Goal: Task Accomplishment & Management: Use online tool/utility

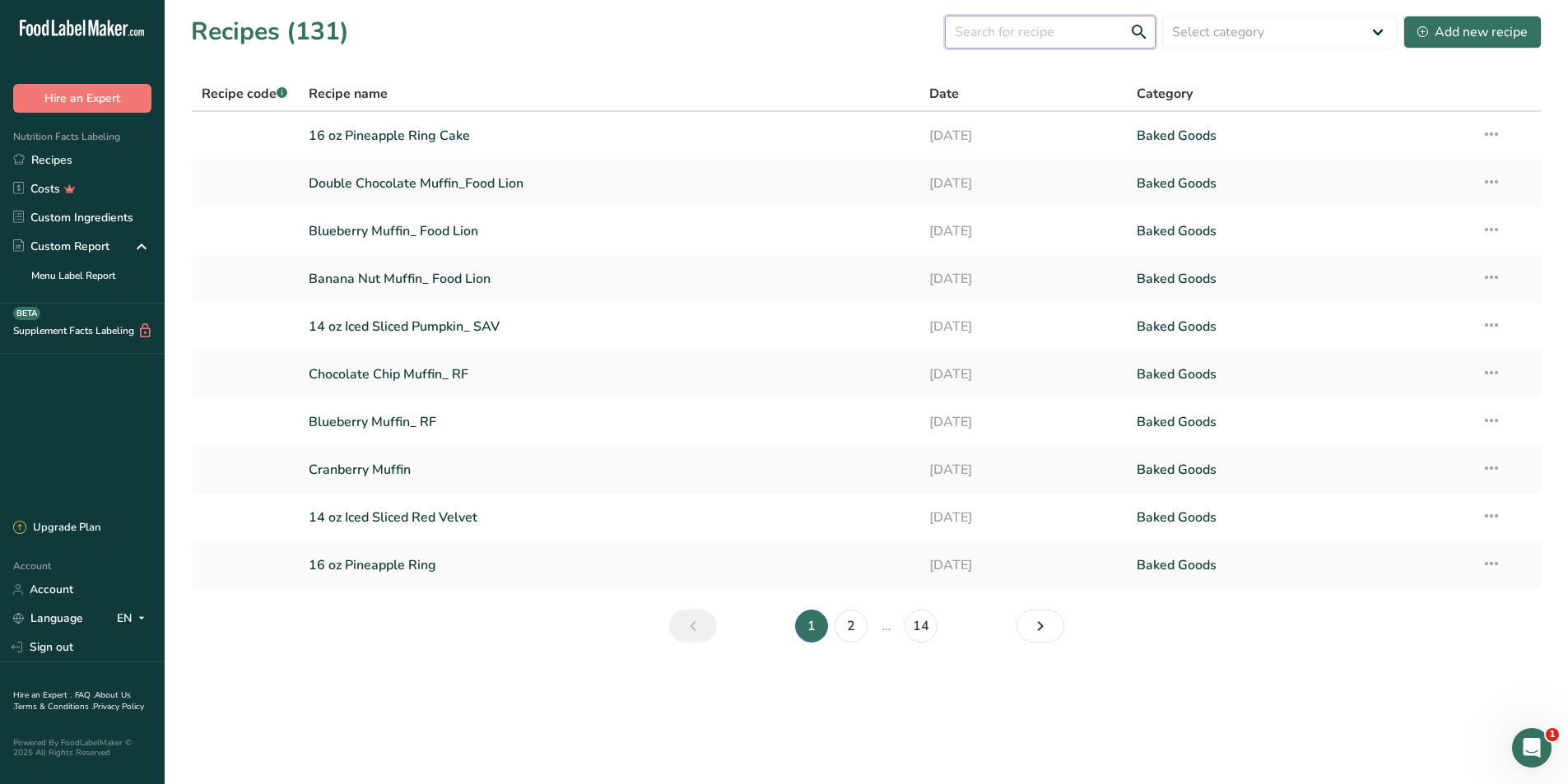
click at [1108, 34] on input "text" at bounding box center [1050, 32] width 210 height 33
type input "lemon pound"
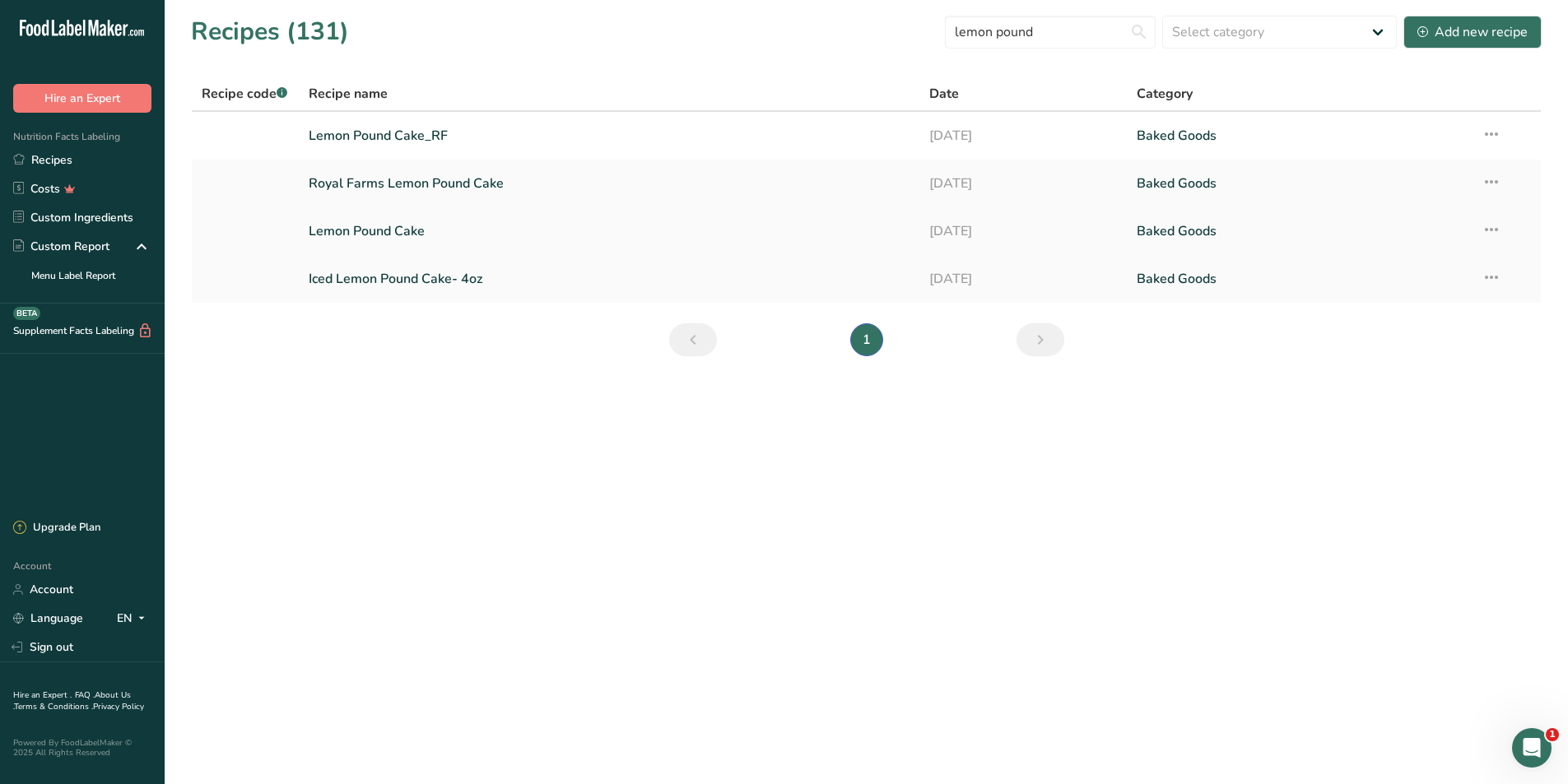
click at [407, 235] on link "Lemon Pound Cake" at bounding box center [609, 230] width 602 height 34
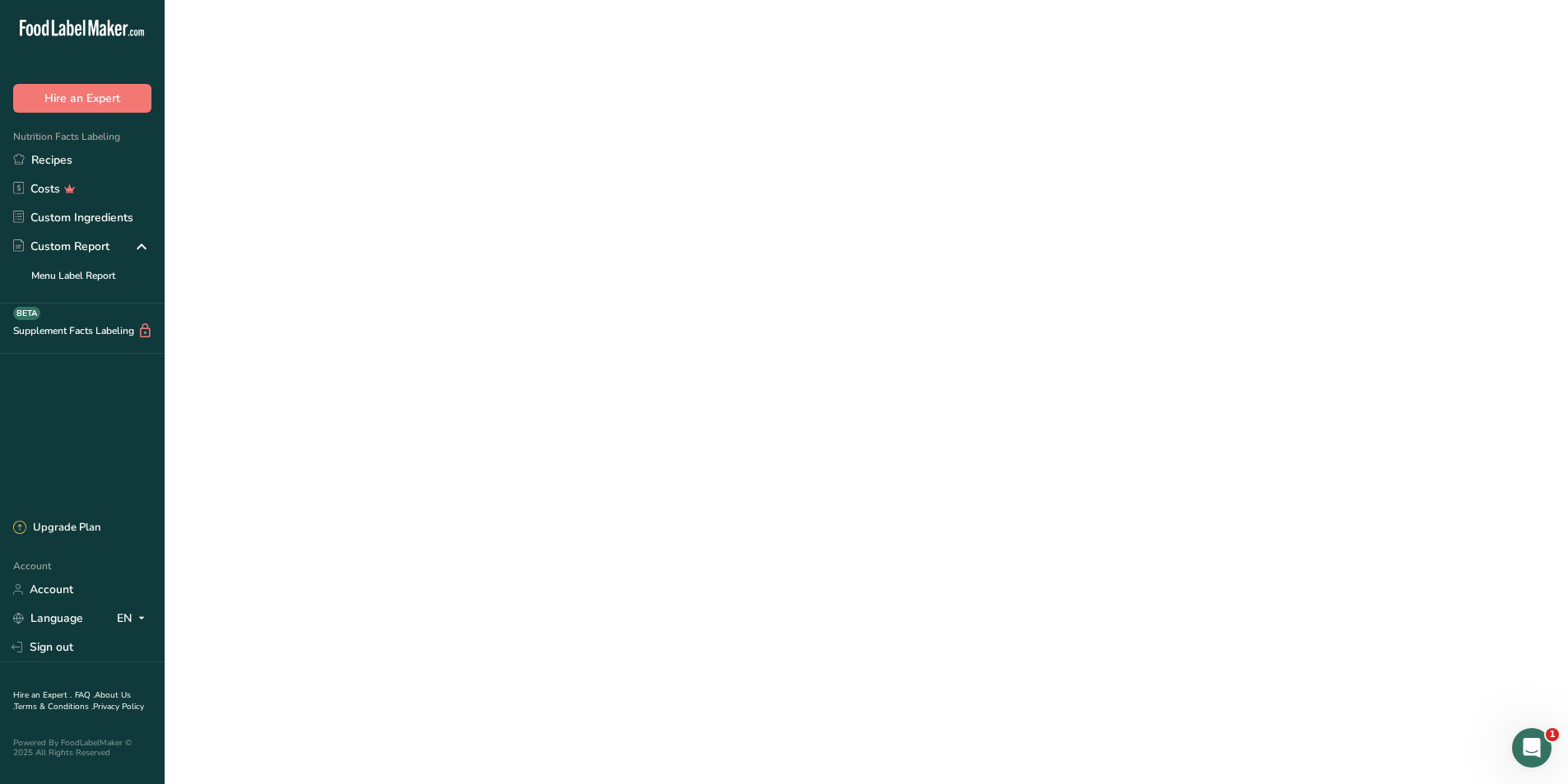
click at [407, 235] on link "Lemon Pound Cake" at bounding box center [609, 230] width 602 height 34
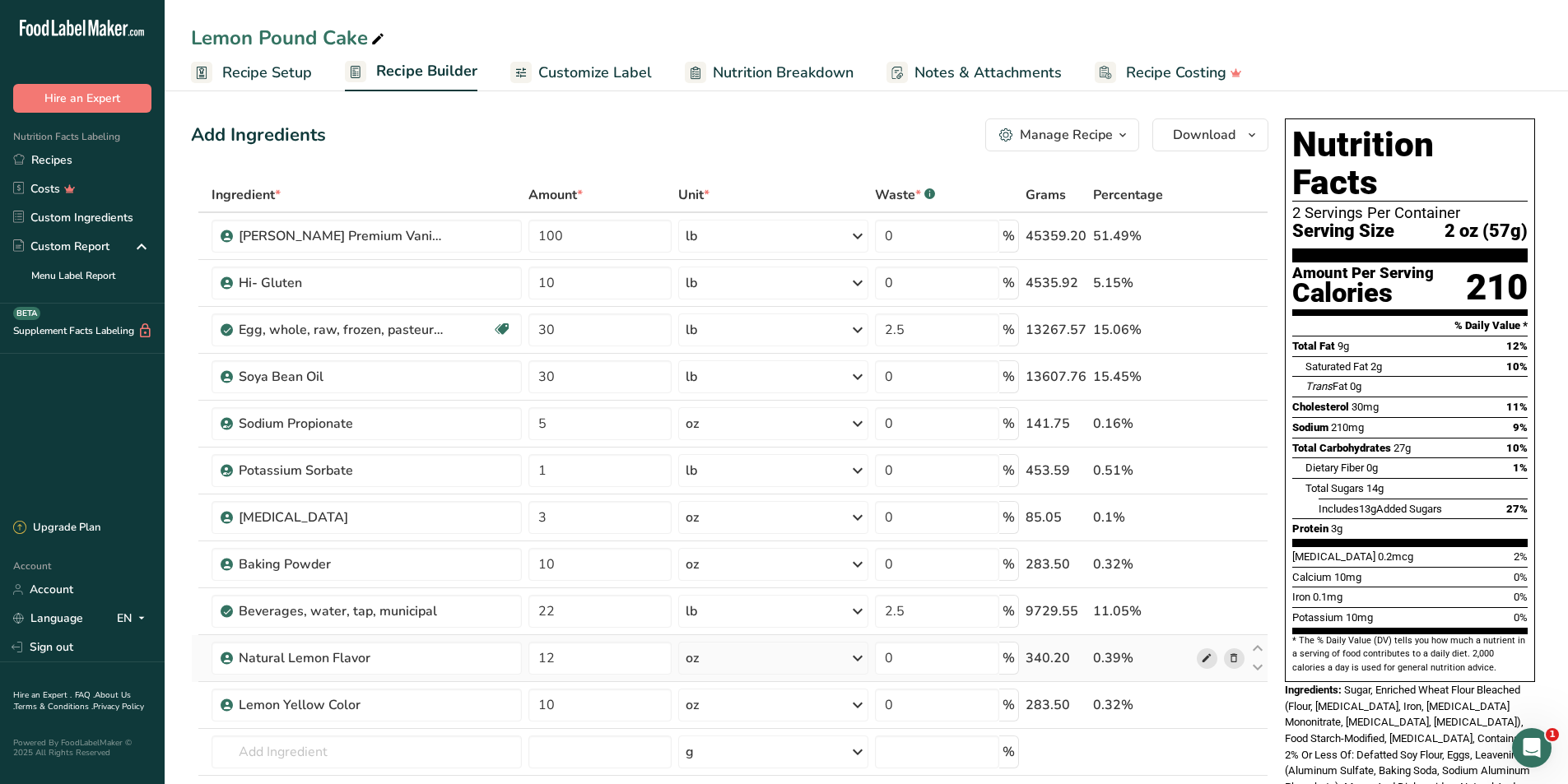
click at [1209, 659] on icon at bounding box center [1207, 659] width 12 height 18
click at [58, 158] on link "Recipes" at bounding box center [82, 160] width 165 height 29
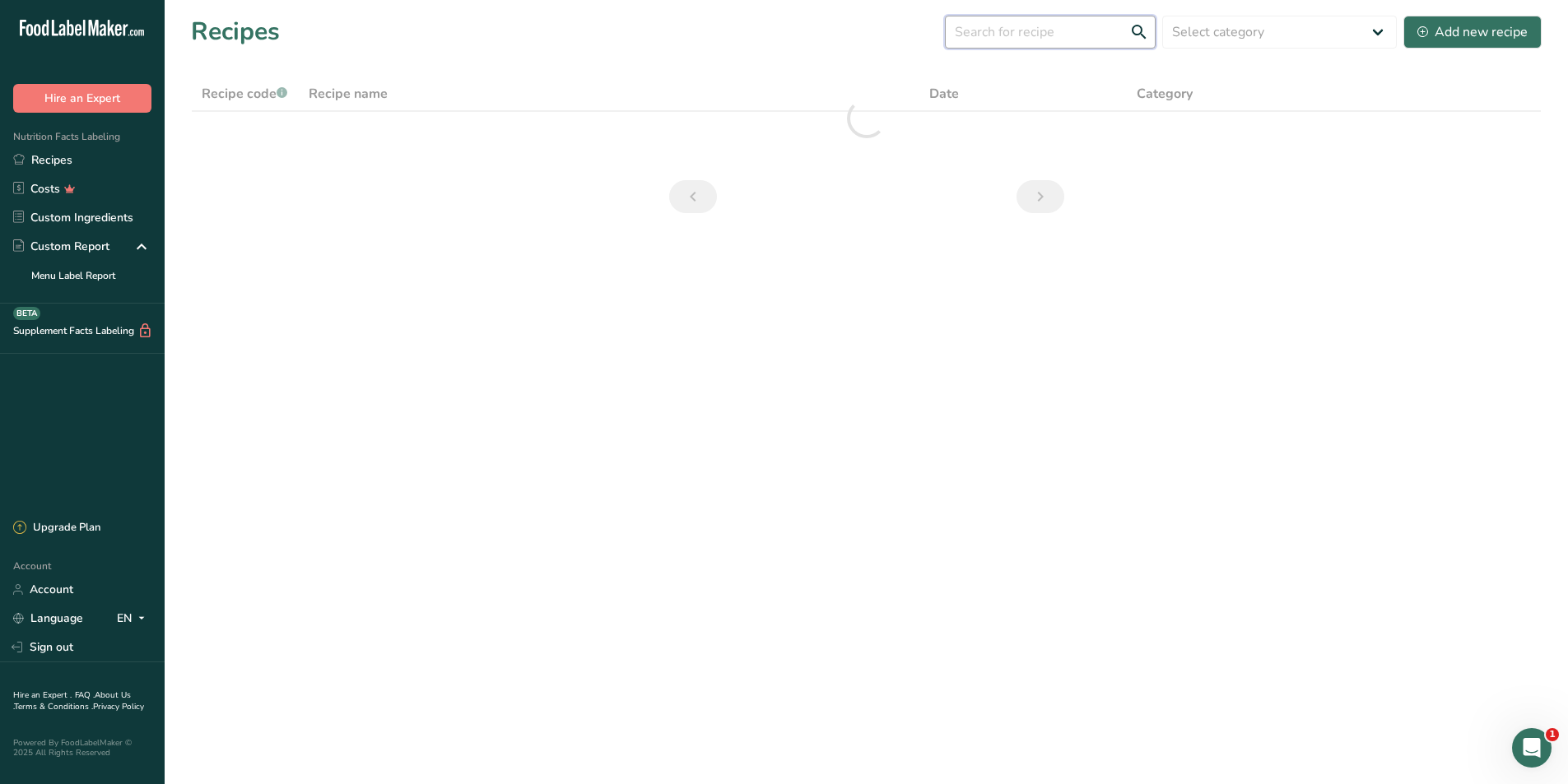
click at [1068, 34] on input "text" at bounding box center [1050, 32] width 210 height 33
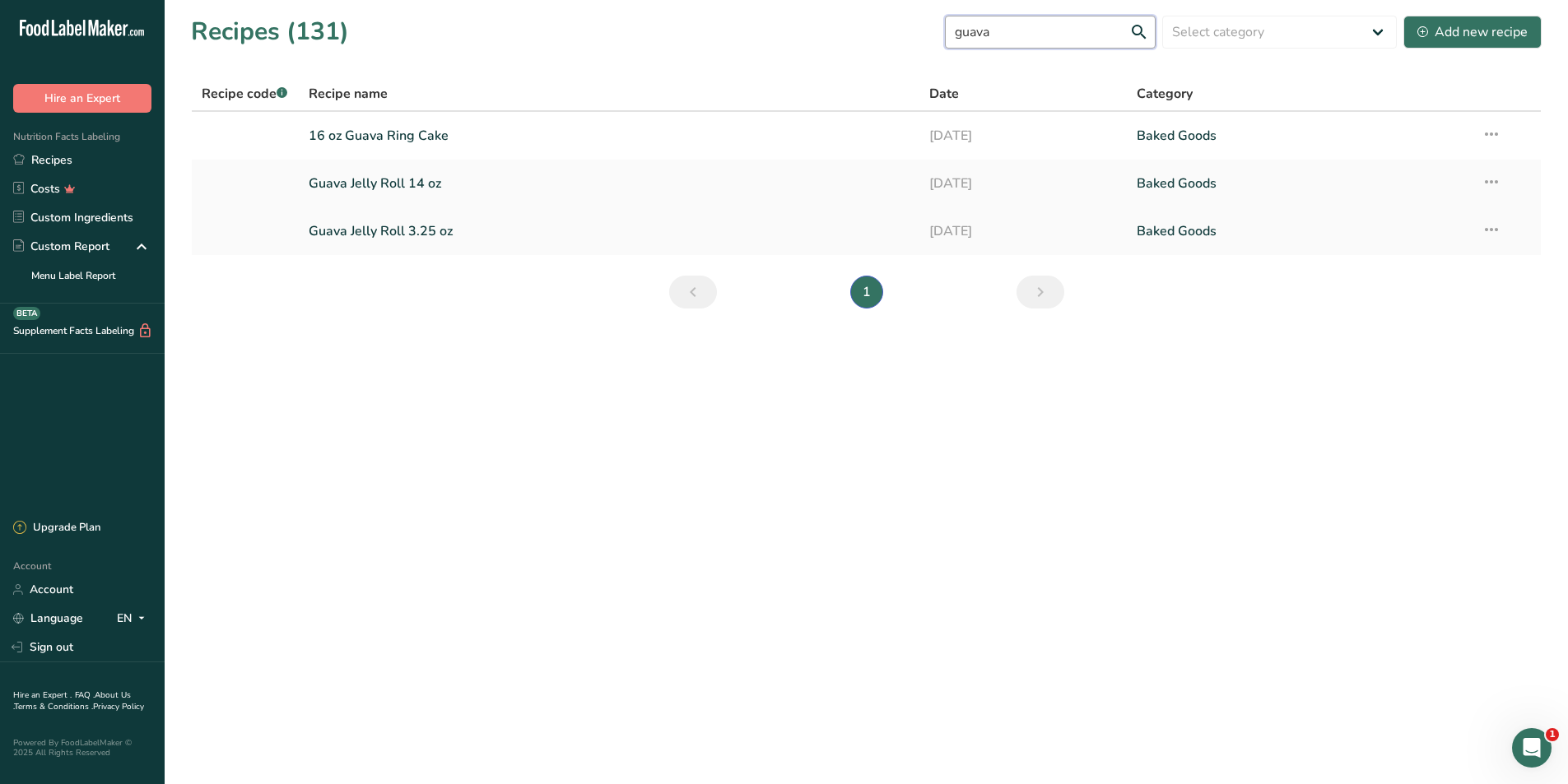
type input "guava"
click at [411, 228] on link "Guava Jelly Roll 3.25 oz" at bounding box center [609, 230] width 602 height 34
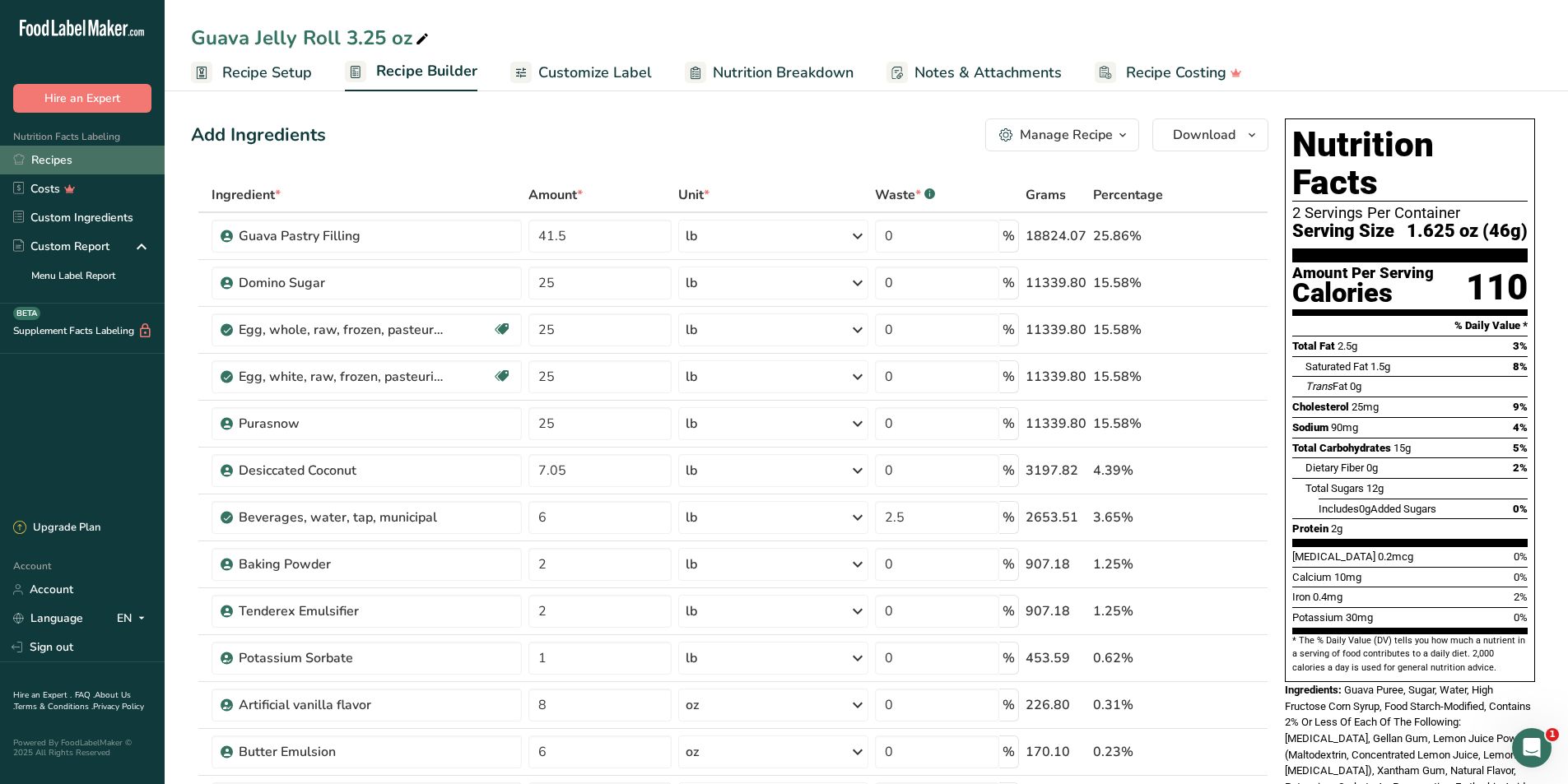
click at [52, 158] on link "Recipes" at bounding box center [82, 160] width 165 height 29
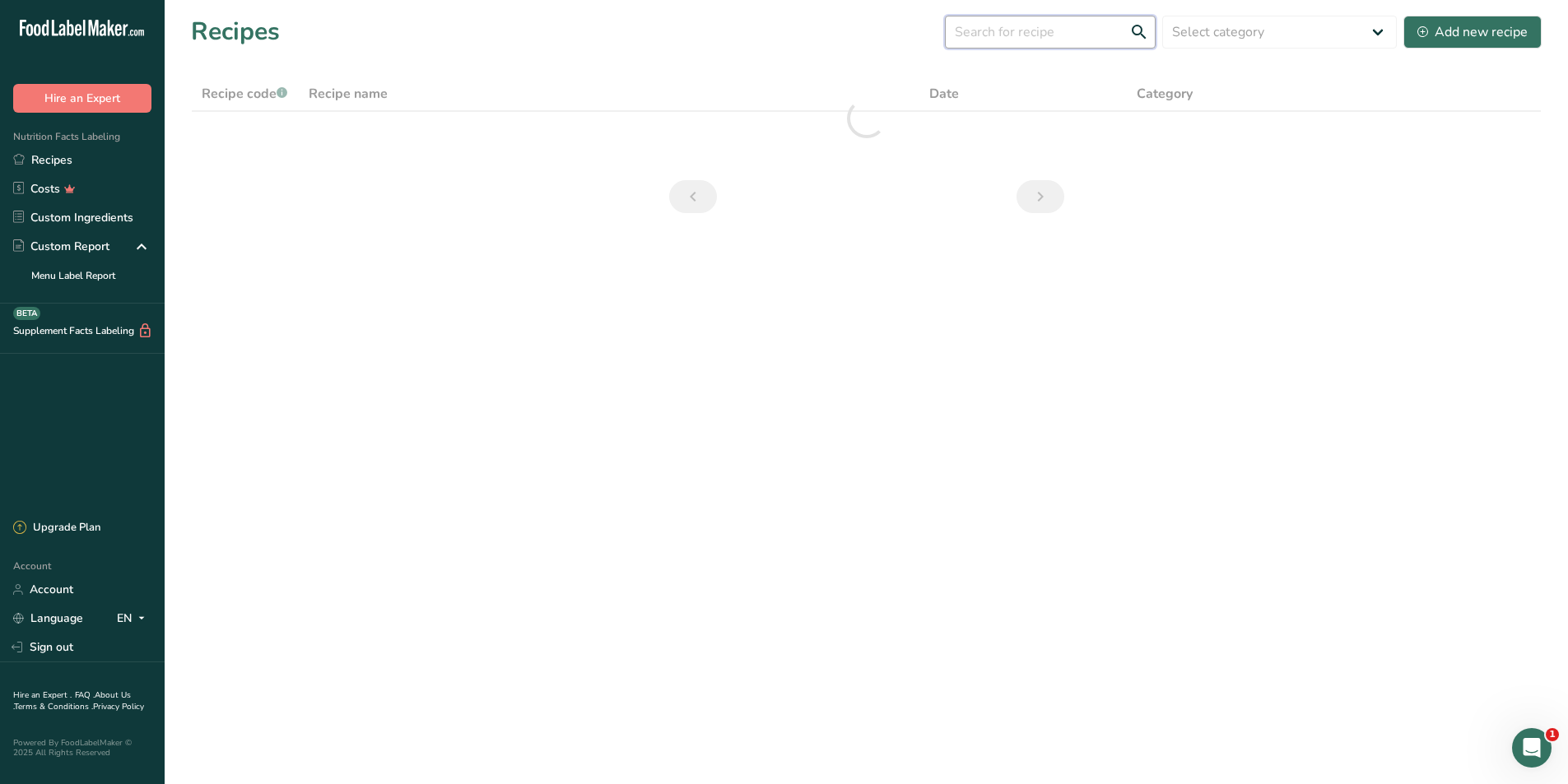
click at [1092, 39] on input "text" at bounding box center [1050, 32] width 210 height 33
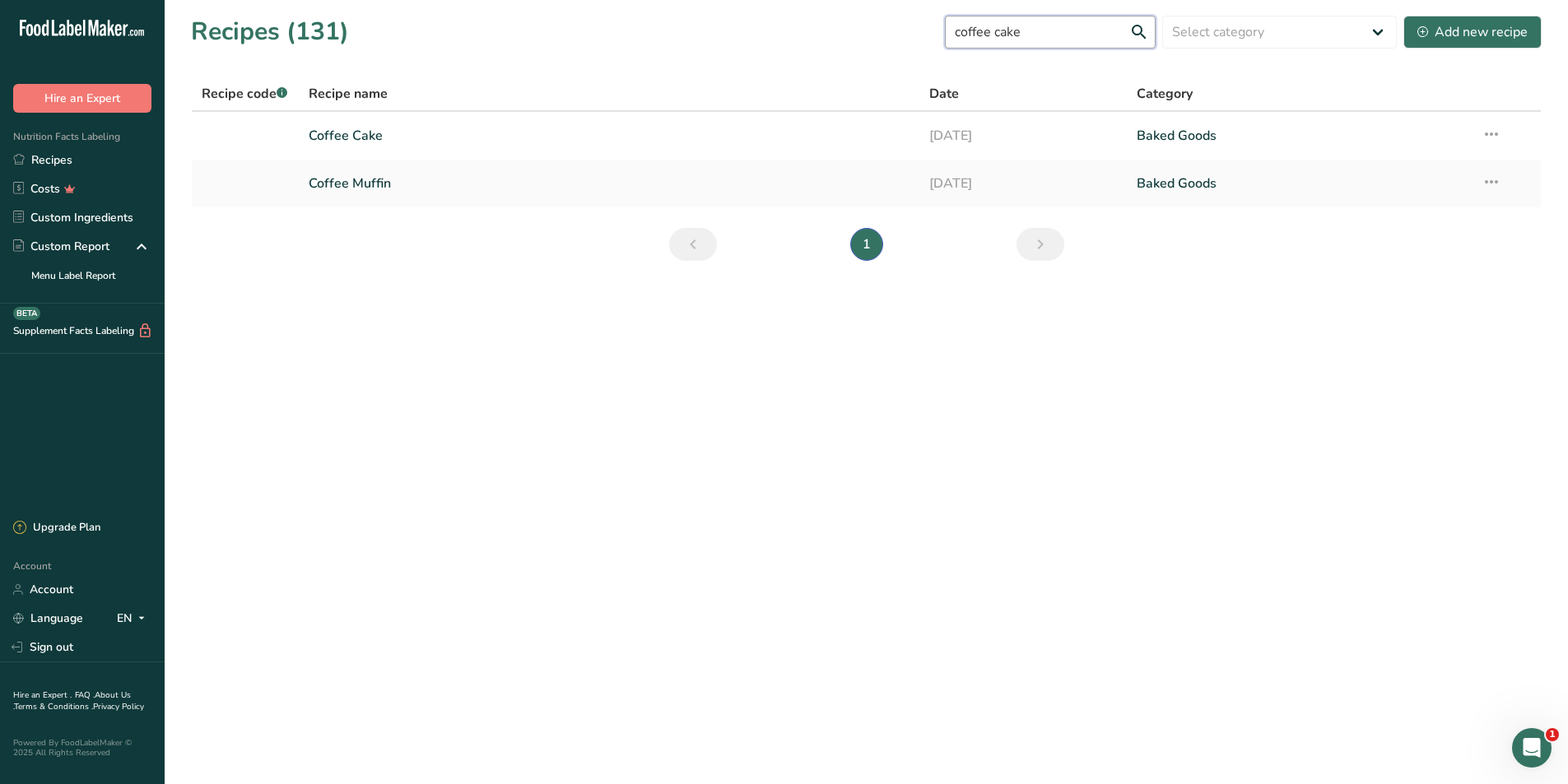
type input "coffee cake"
click at [449, 141] on link "Coffee Cake" at bounding box center [609, 135] width 602 height 34
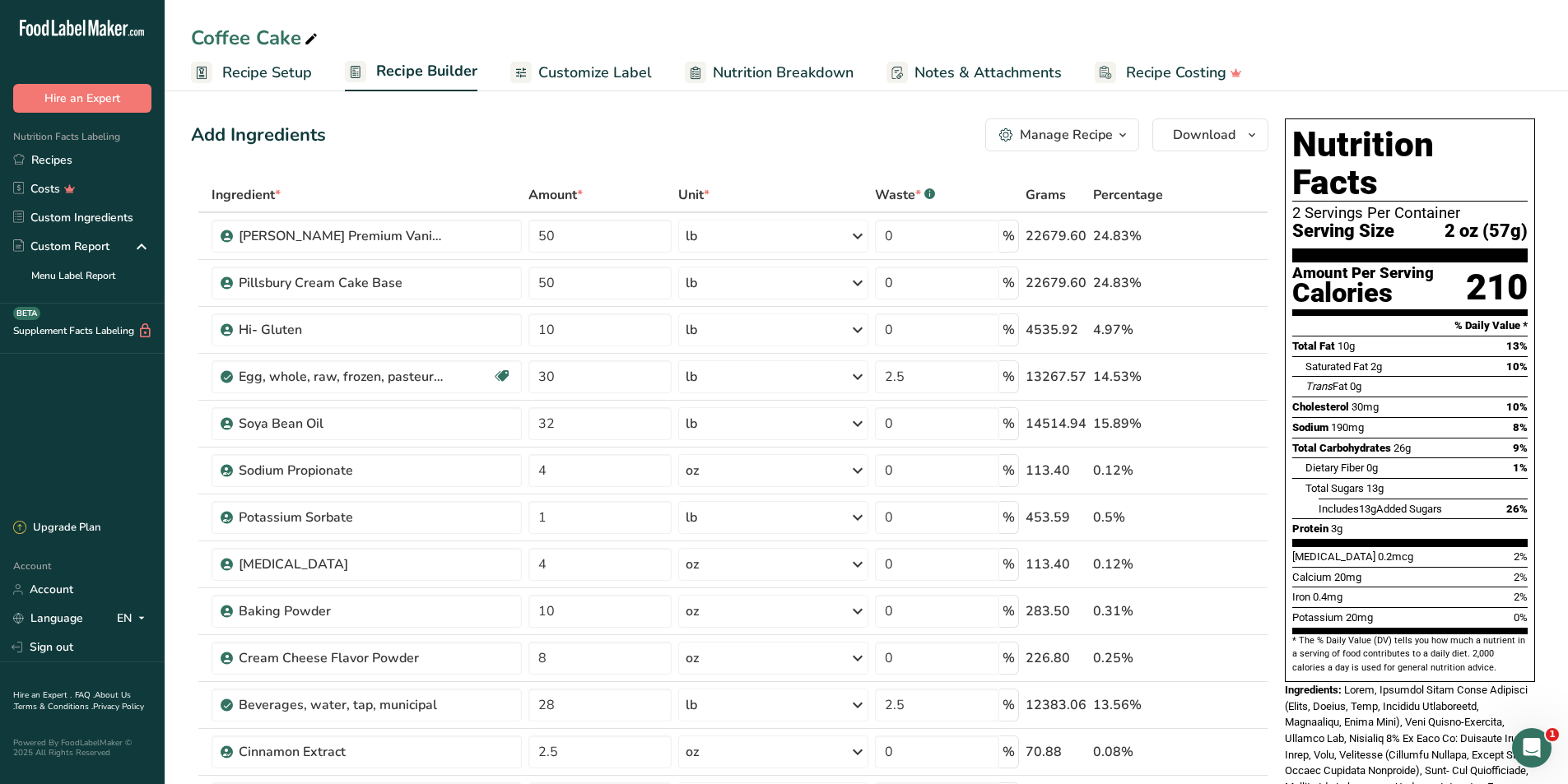
click at [260, 69] on span "Recipe Setup" at bounding box center [267, 72] width 90 height 22
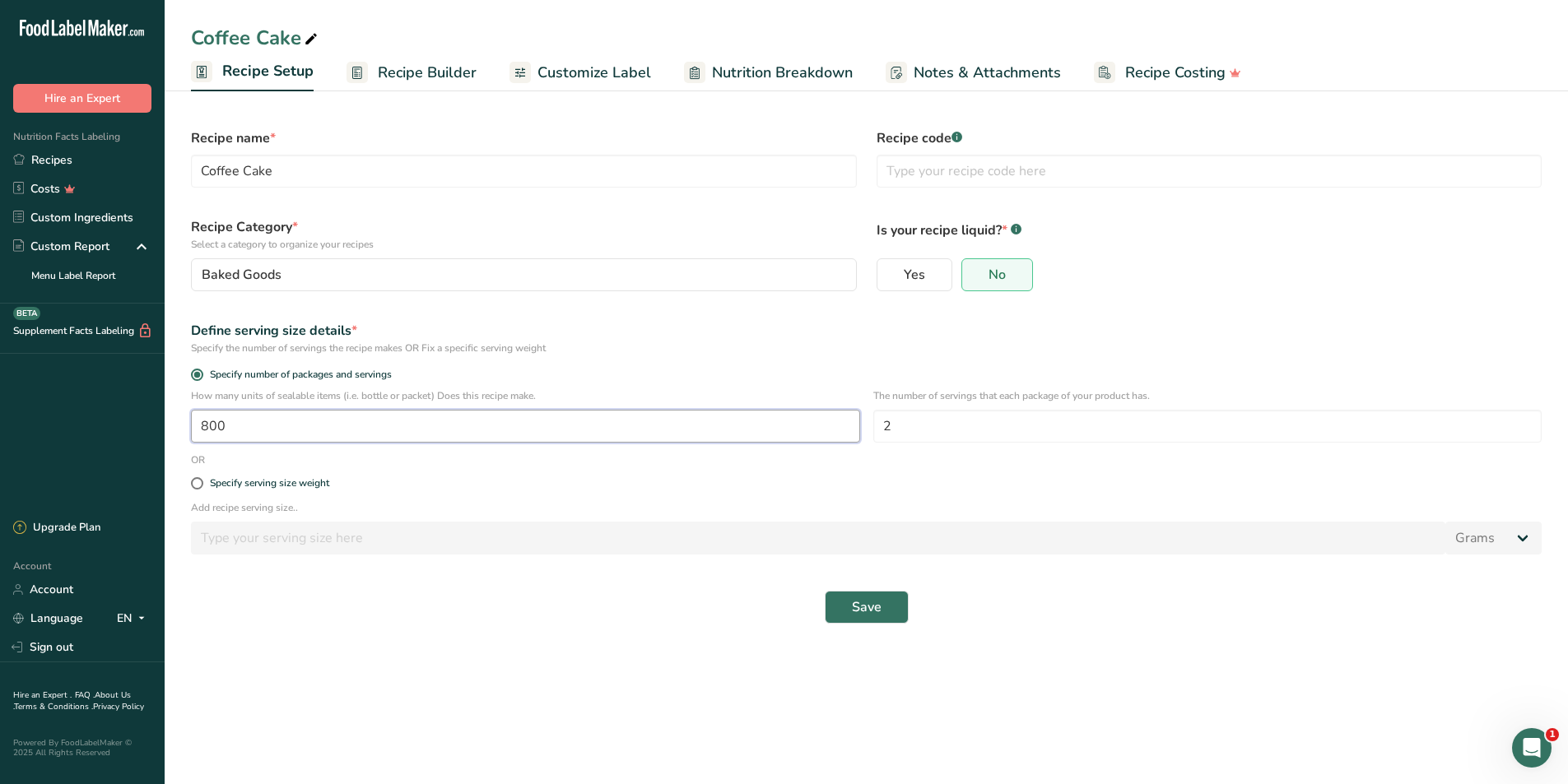
drag, startPoint x: 234, startPoint y: 422, endPoint x: 157, endPoint y: 421, distance: 77.0
click at [157, 421] on div ".a-20{fill:#fff;} Hire an Expert Nutrition Facts Labeling Recipes Costs Custom …" at bounding box center [784, 392] width 1568 height 784
type input "600"
click at [825, 591] on button "Save" at bounding box center [867, 607] width 84 height 33
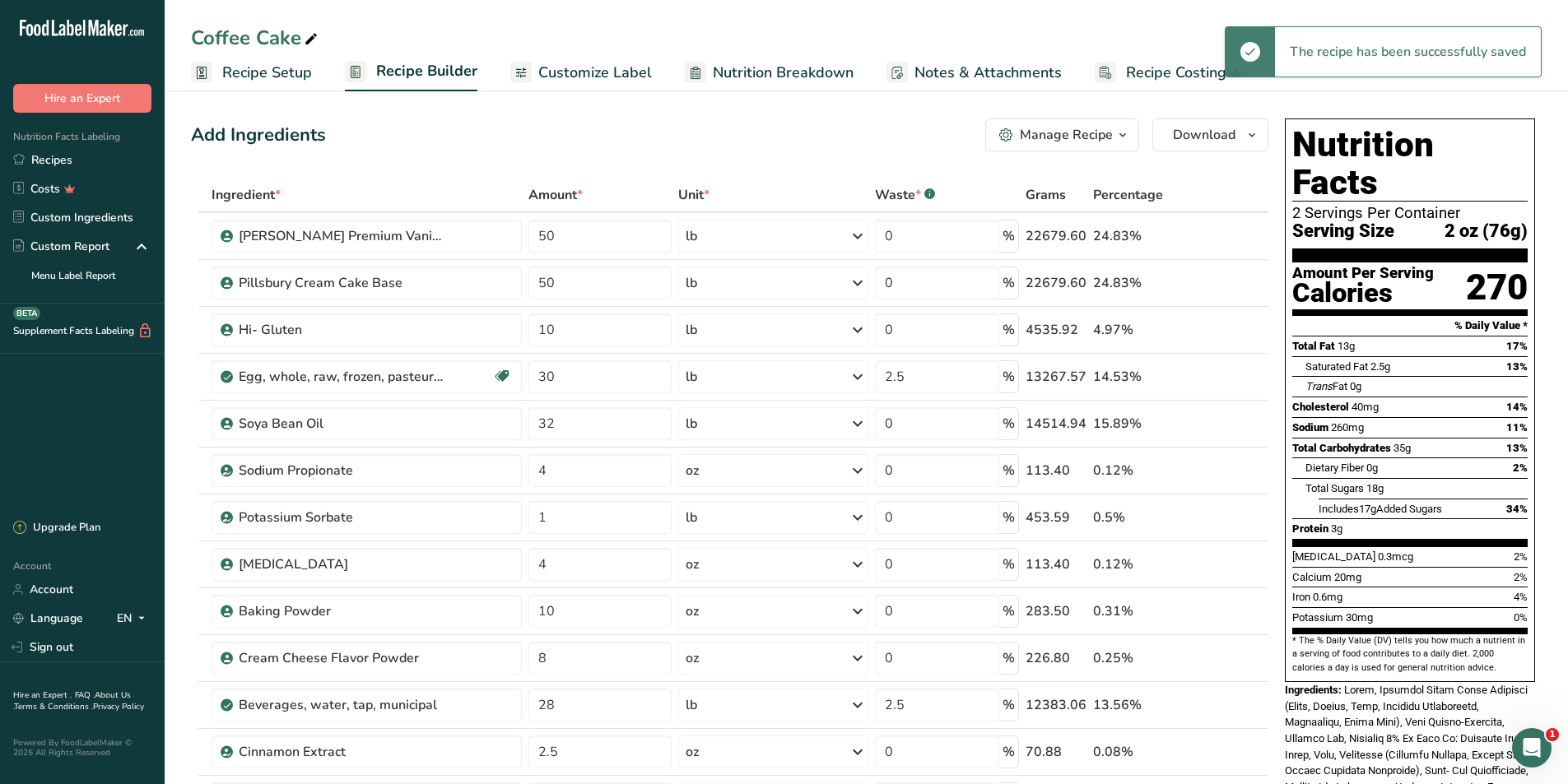
click at [282, 72] on span "Recipe Setup" at bounding box center [267, 72] width 90 height 22
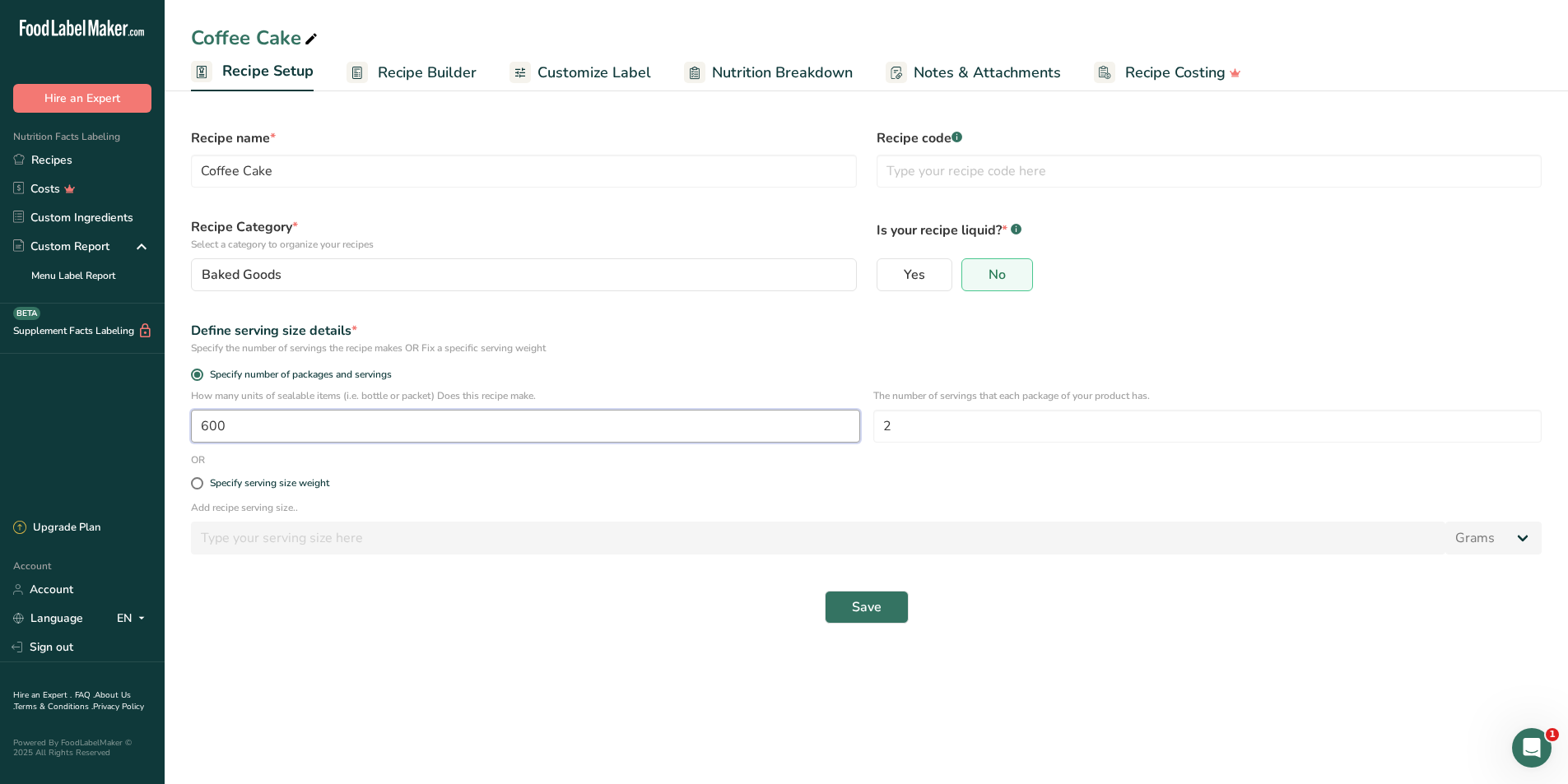
drag, startPoint x: 217, startPoint y: 426, endPoint x: 206, endPoint y: 428, distance: 11.2
click at [206, 428] on input "600" at bounding box center [525, 426] width 669 height 33
click at [207, 426] on input "600" at bounding box center [525, 426] width 669 height 33
type input "700"
click at [825, 591] on button "Save" at bounding box center [867, 607] width 84 height 33
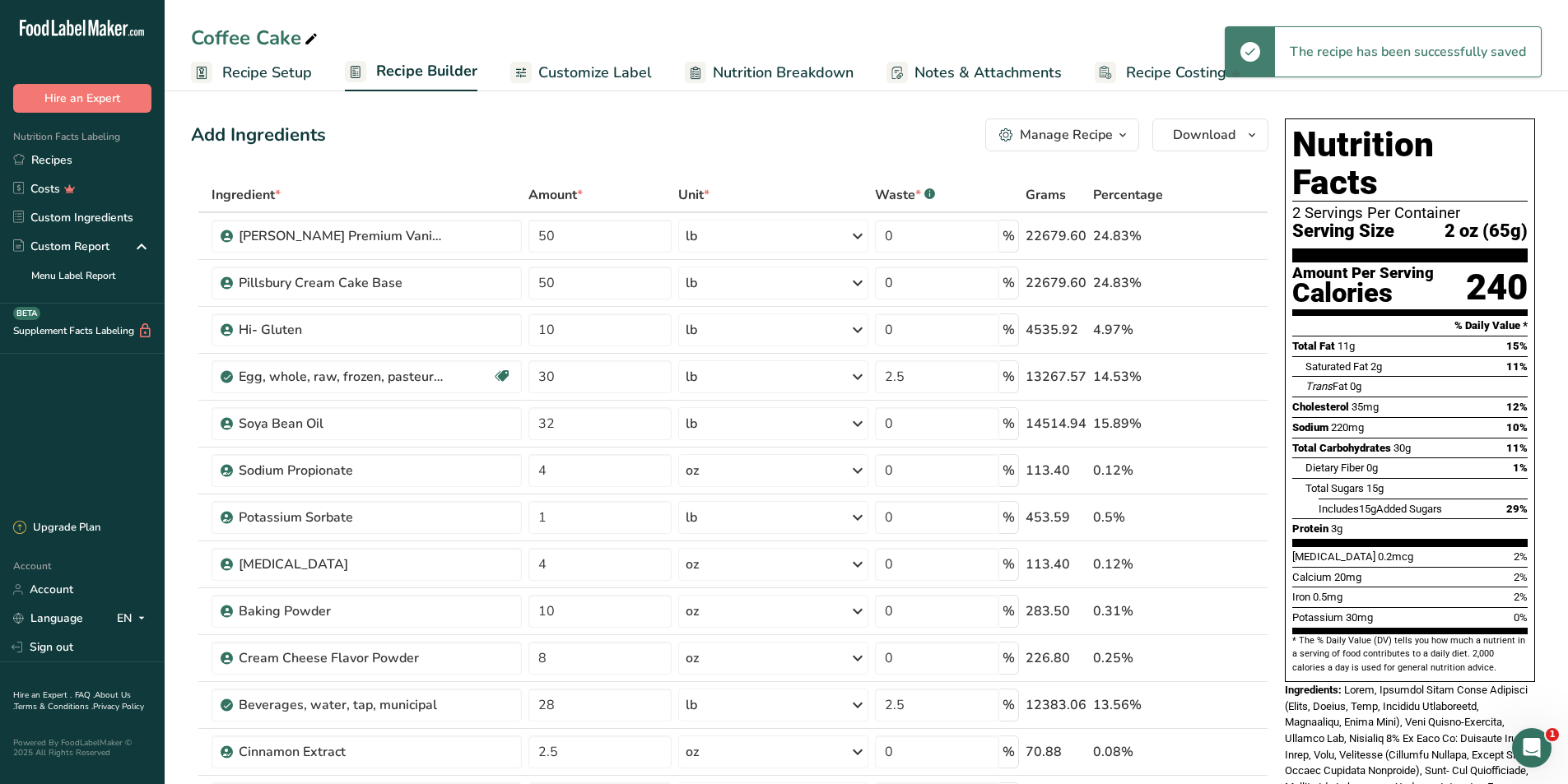
click at [287, 73] on span "Recipe Setup" at bounding box center [267, 72] width 90 height 22
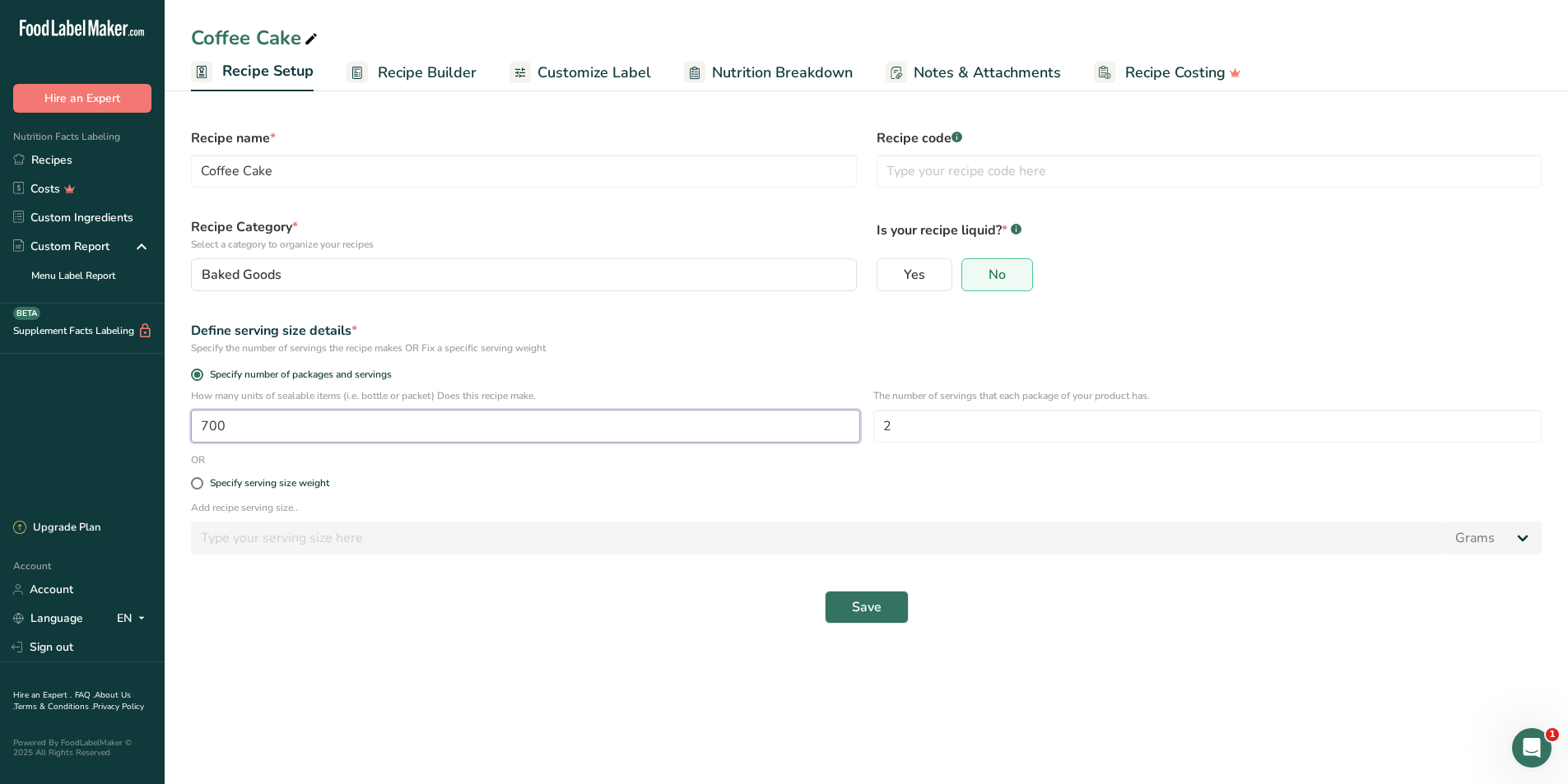
drag, startPoint x: 214, startPoint y: 423, endPoint x: 192, endPoint y: 423, distance: 22.0
click at [192, 423] on input "700" at bounding box center [525, 426] width 669 height 33
type input "660"
click at [825, 591] on button "Save" at bounding box center [867, 607] width 84 height 33
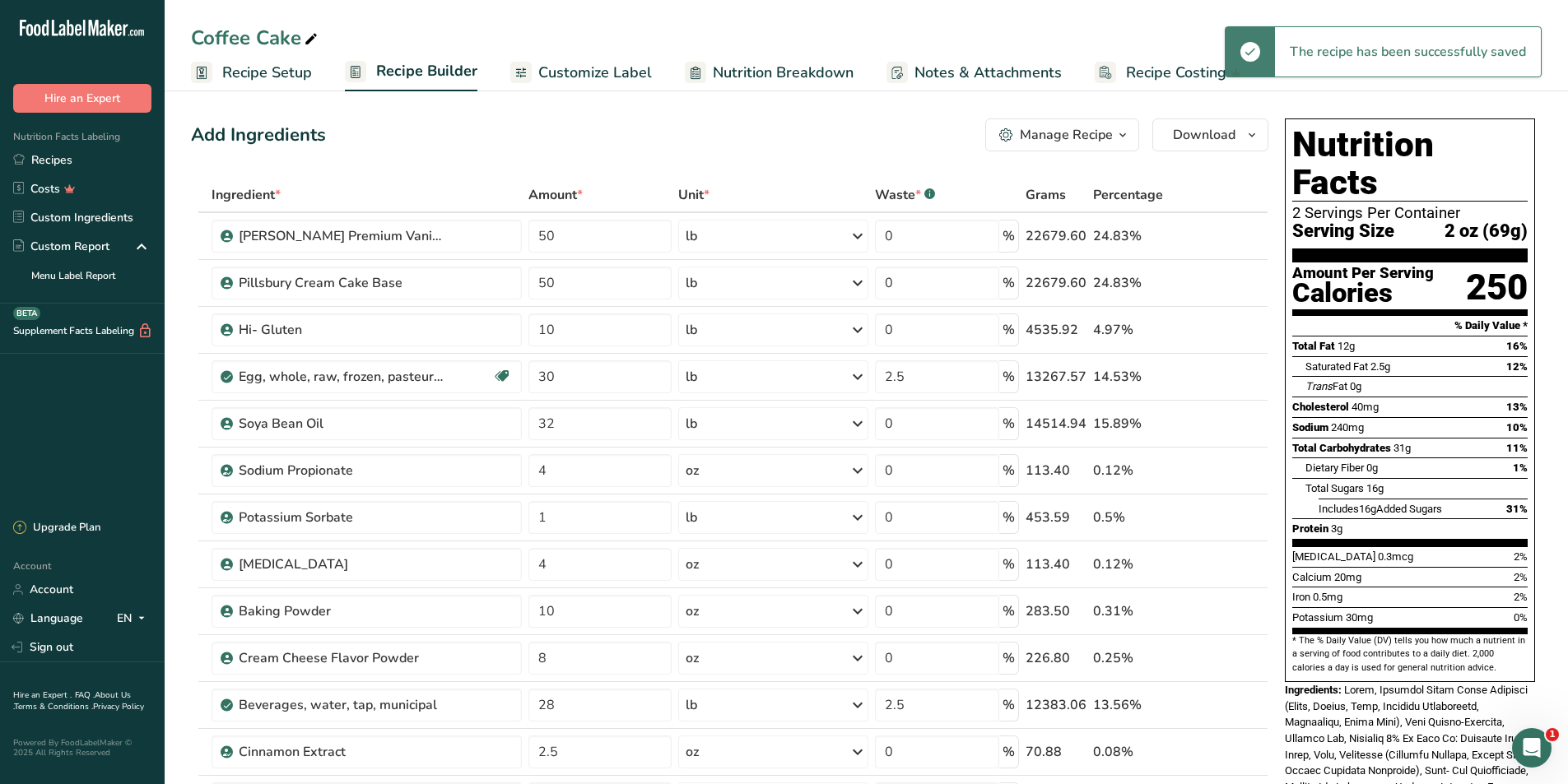
click at [226, 73] on span "Recipe Setup" at bounding box center [267, 72] width 90 height 22
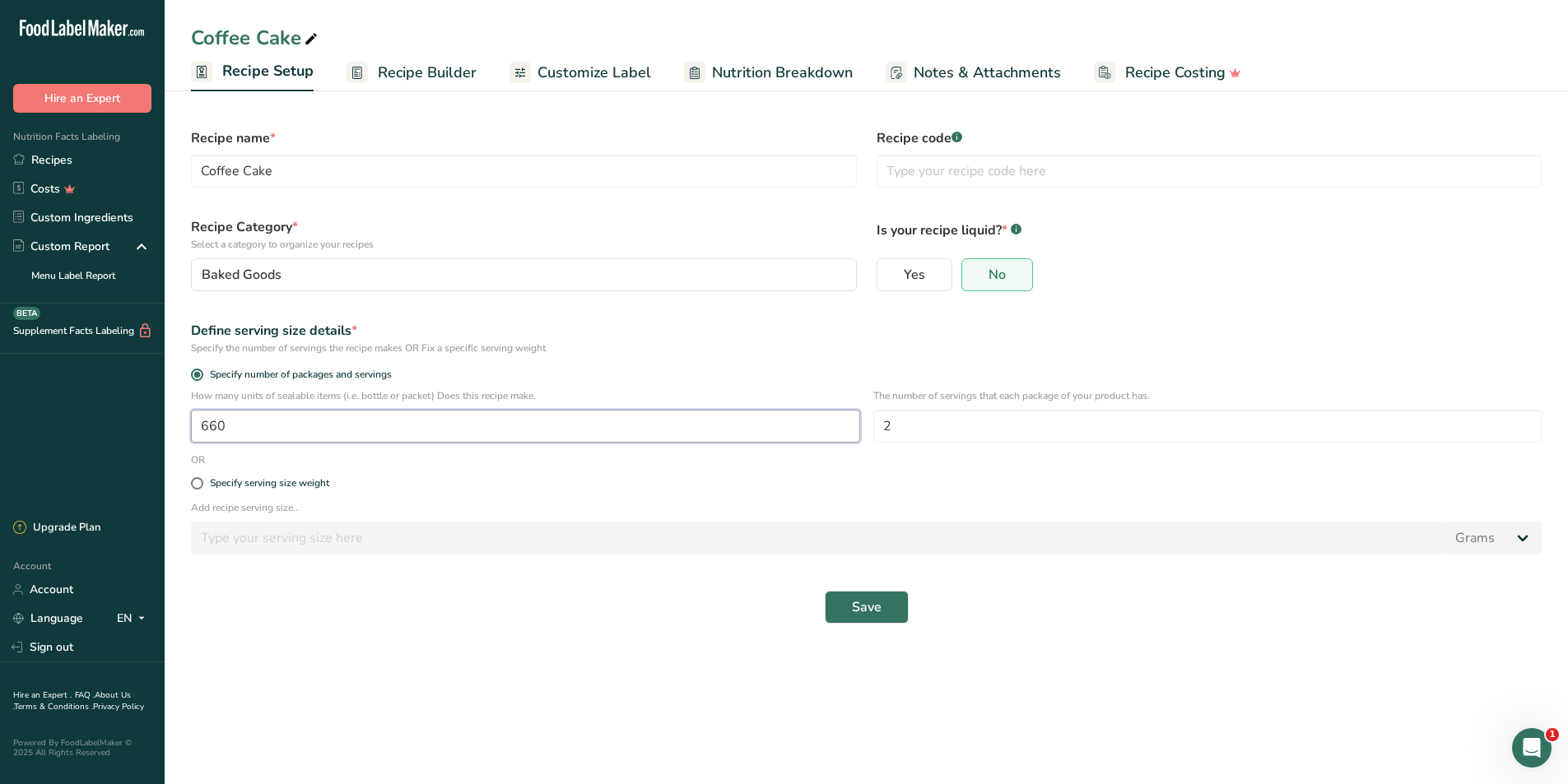
click at [210, 427] on input "660" at bounding box center [525, 426] width 669 height 33
type input "640"
click at [825, 591] on button "Save" at bounding box center [867, 607] width 84 height 33
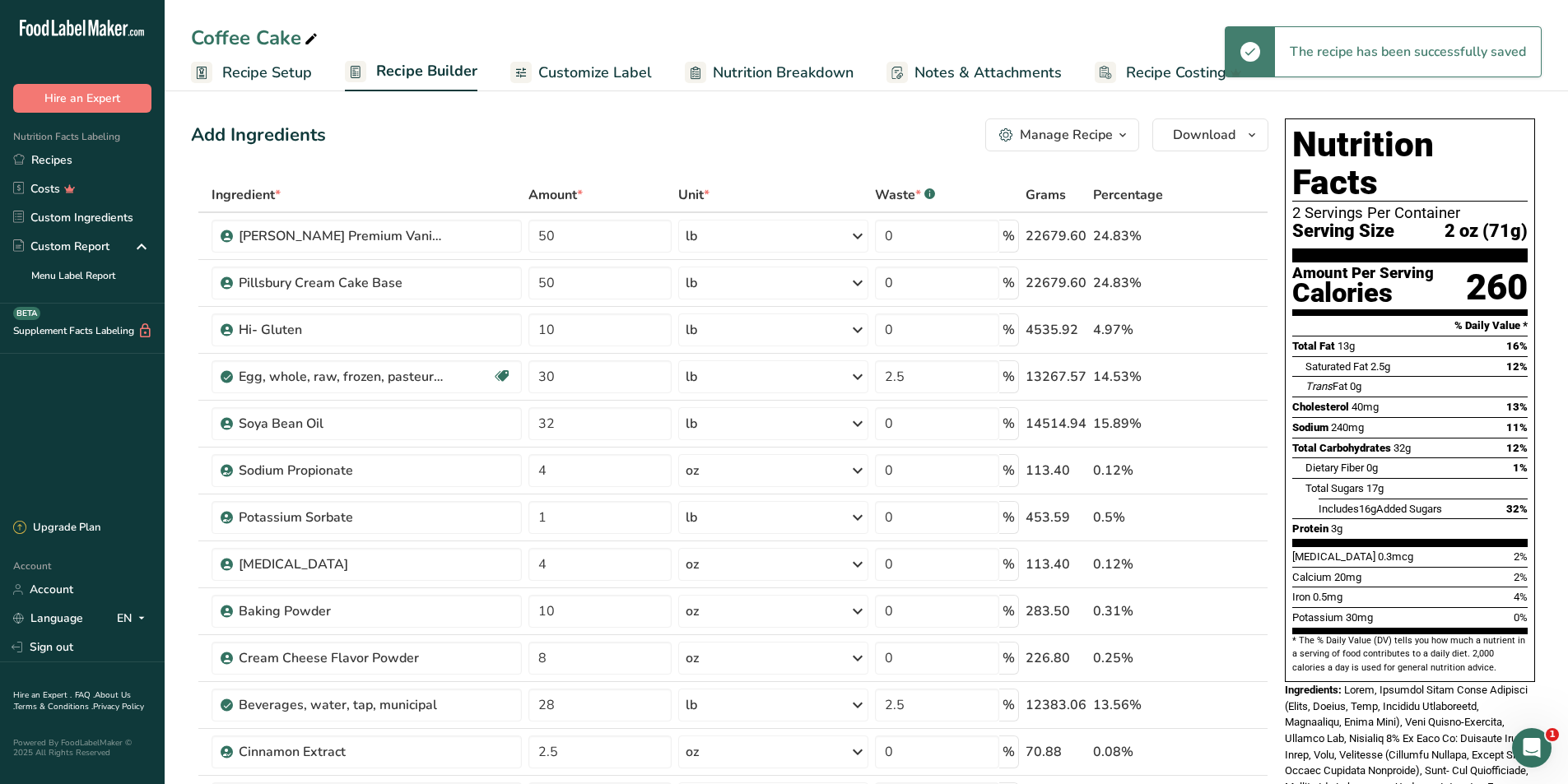
click at [1121, 134] on icon "button" at bounding box center [1123, 135] width 13 height 20
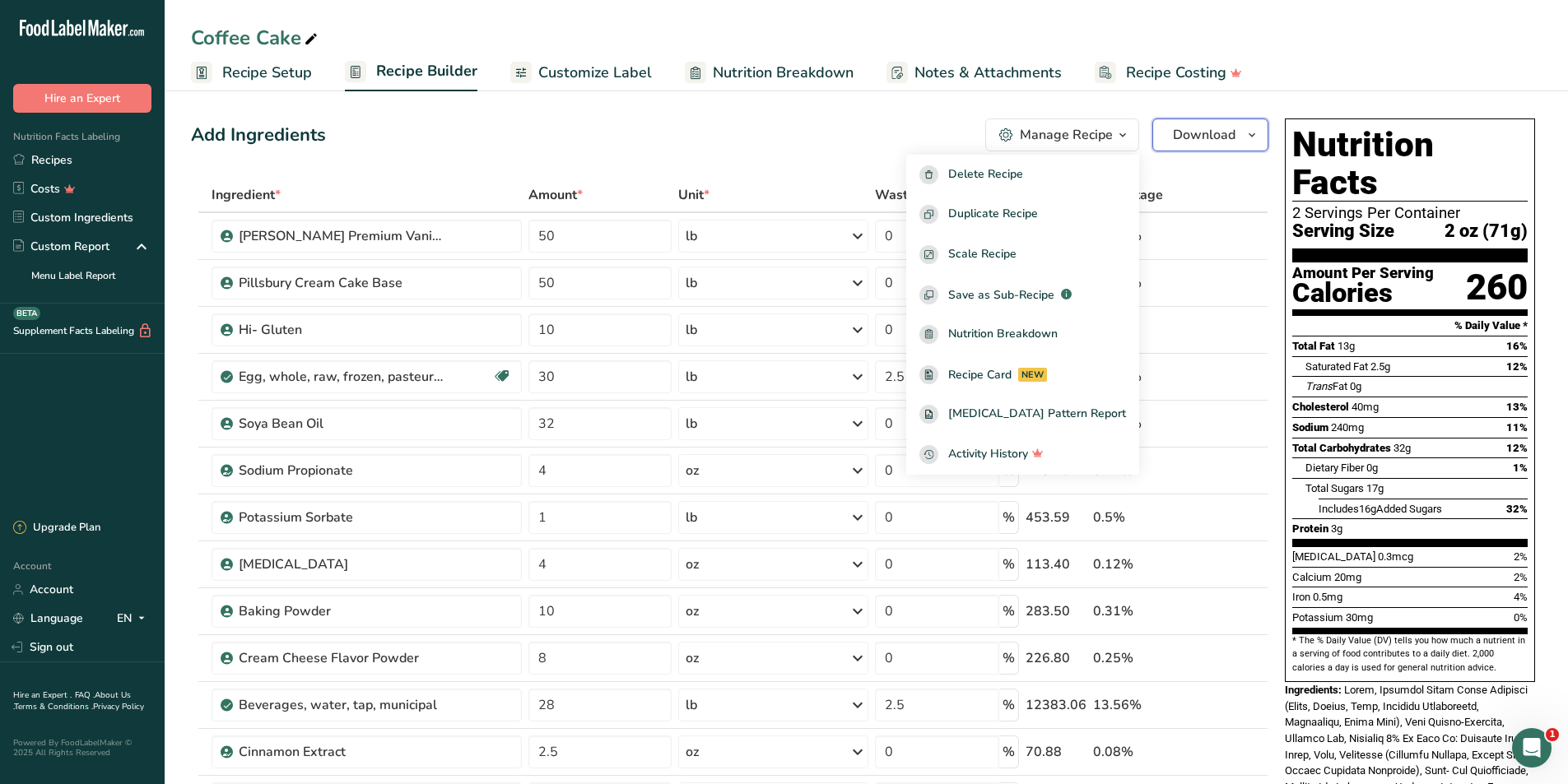
click at [1174, 137] on button "Download" at bounding box center [1210, 135] width 116 height 33
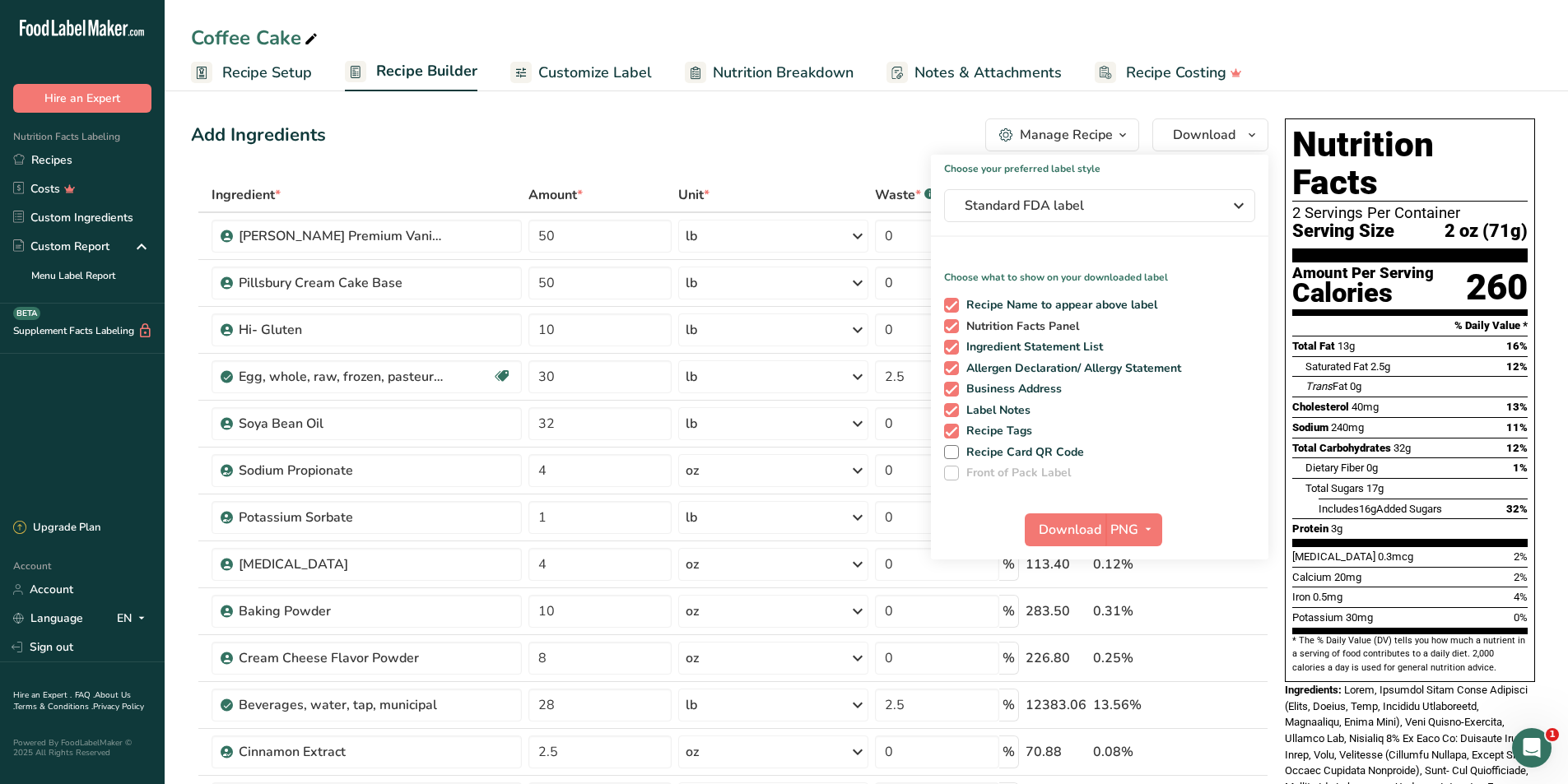
click at [951, 324] on span at bounding box center [952, 326] width 15 height 15
click at [951, 324] on input "Nutrition Facts Panel" at bounding box center [949, 326] width 11 height 11
click at [956, 330] on span at bounding box center [952, 326] width 15 height 15
click at [955, 330] on input "Nutrition Facts Panel" at bounding box center [949, 326] width 11 height 11
checkbox input "true"
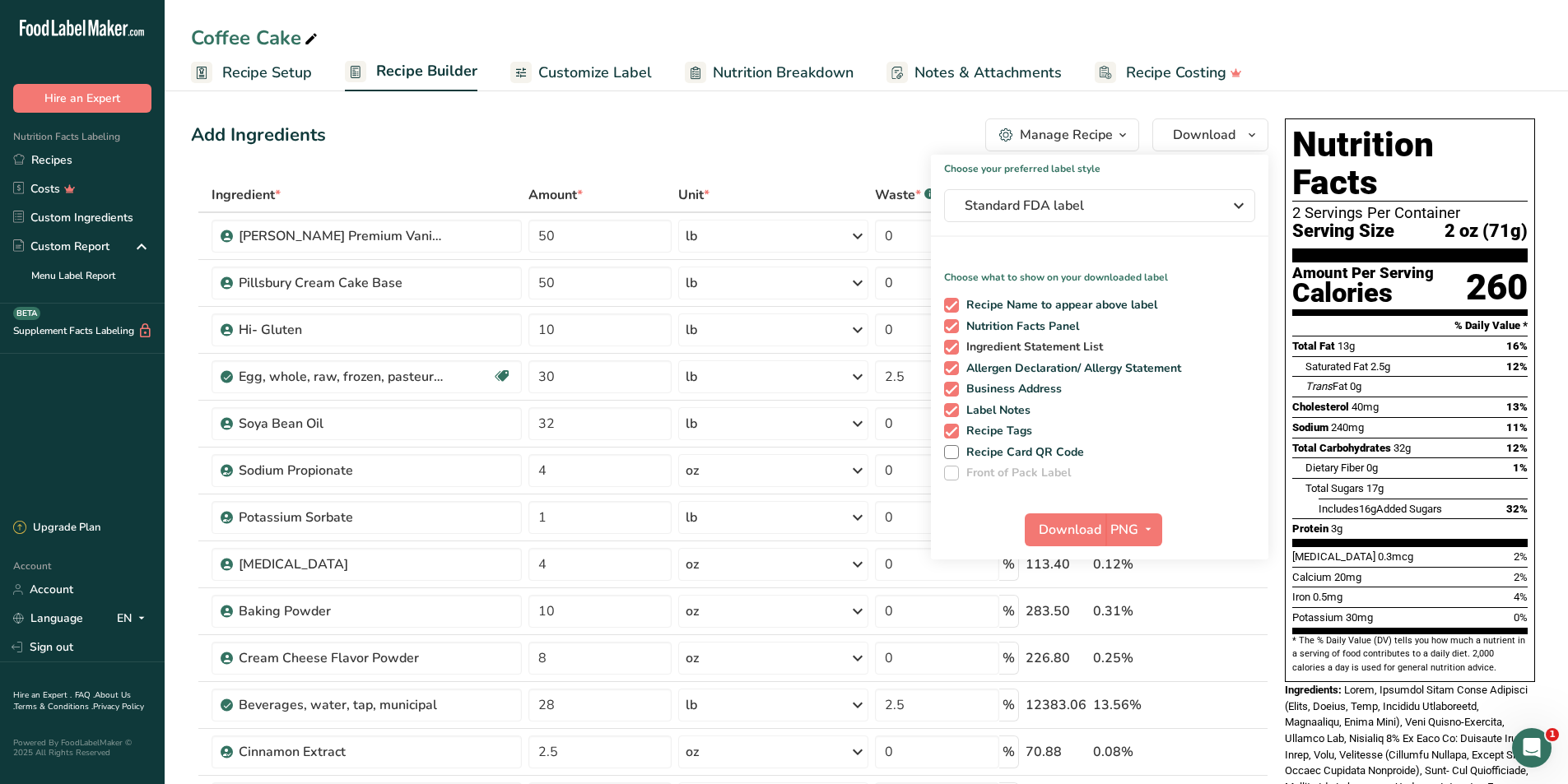
click at [954, 345] on span at bounding box center [952, 347] width 15 height 15
click at [954, 345] on input "Ingredient Statement List" at bounding box center [949, 347] width 11 height 11
checkbox input "false"
click at [952, 365] on span at bounding box center [952, 368] width 15 height 15
click at [952, 365] on input "Allergen Declaration/ Allergy Statement" at bounding box center [949, 368] width 11 height 11
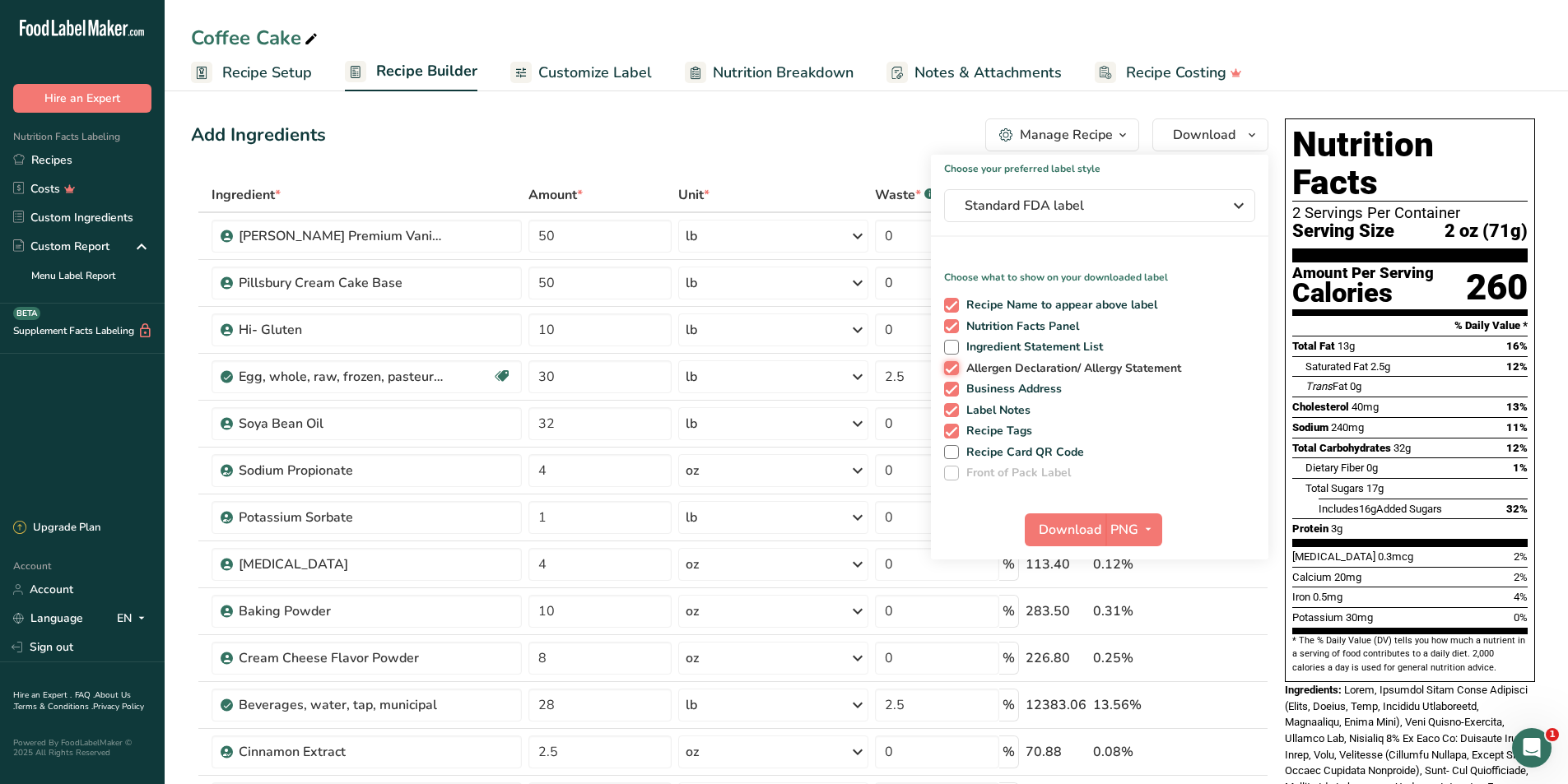
checkbox input "false"
click at [953, 386] on span at bounding box center [952, 389] width 15 height 15
click at [953, 386] on input "Business Address" at bounding box center [949, 389] width 11 height 11
checkbox input "false"
click at [953, 408] on span at bounding box center [952, 411] width 15 height 15
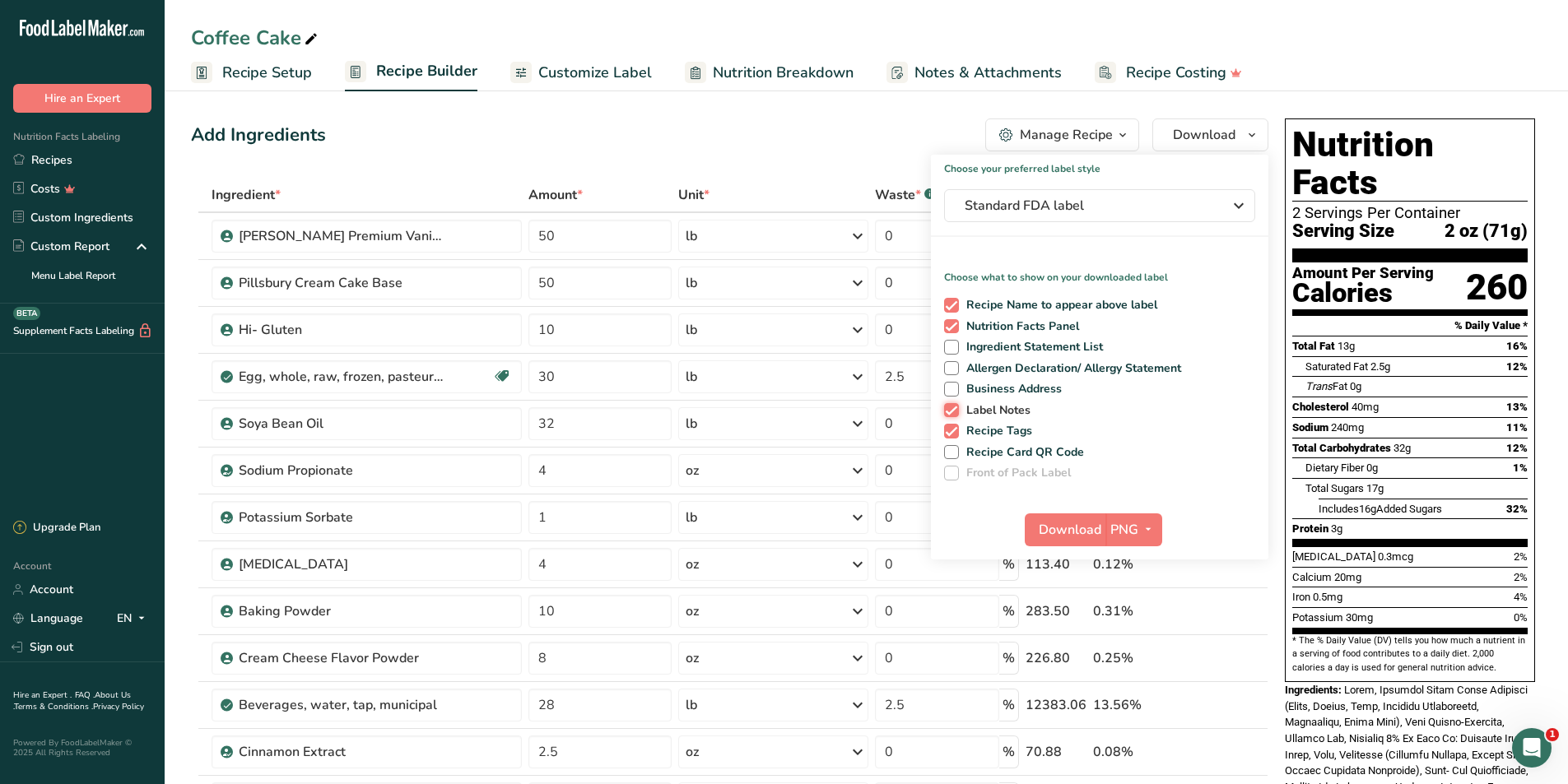
click at [953, 408] on input "Label Notes" at bounding box center [949, 410] width 11 height 11
checkbox input "false"
drag, startPoint x: 957, startPoint y: 427, endPoint x: 991, endPoint y: 491, distance: 72.5
click at [957, 428] on span at bounding box center [952, 432] width 15 height 15
click at [955, 428] on input "Recipe Tags" at bounding box center [949, 431] width 11 height 11
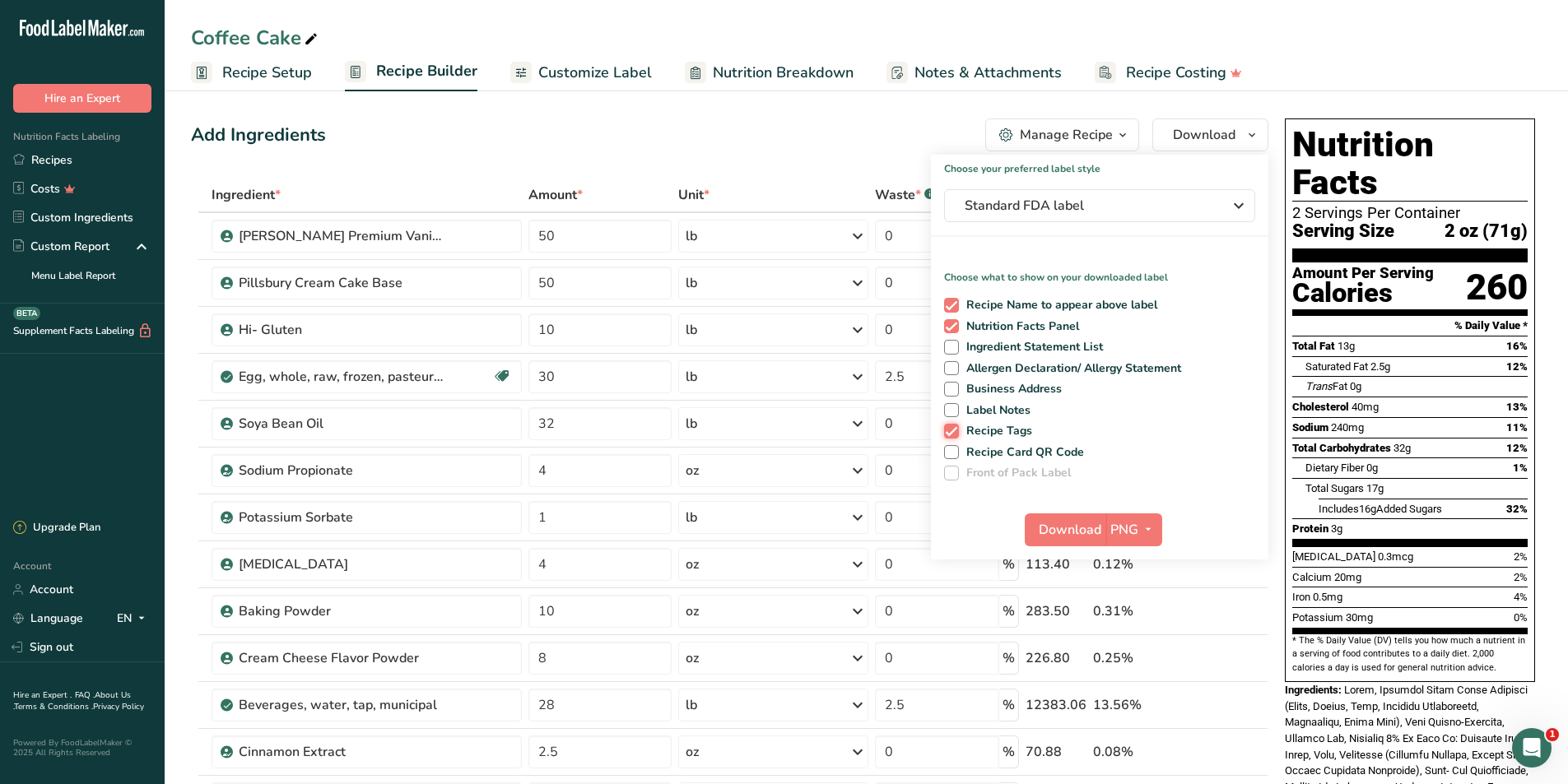
checkbox input "false"
click at [1060, 520] on span "Download" at bounding box center [1070, 529] width 62 height 19
click at [54, 158] on link "Recipes" at bounding box center [82, 160] width 165 height 29
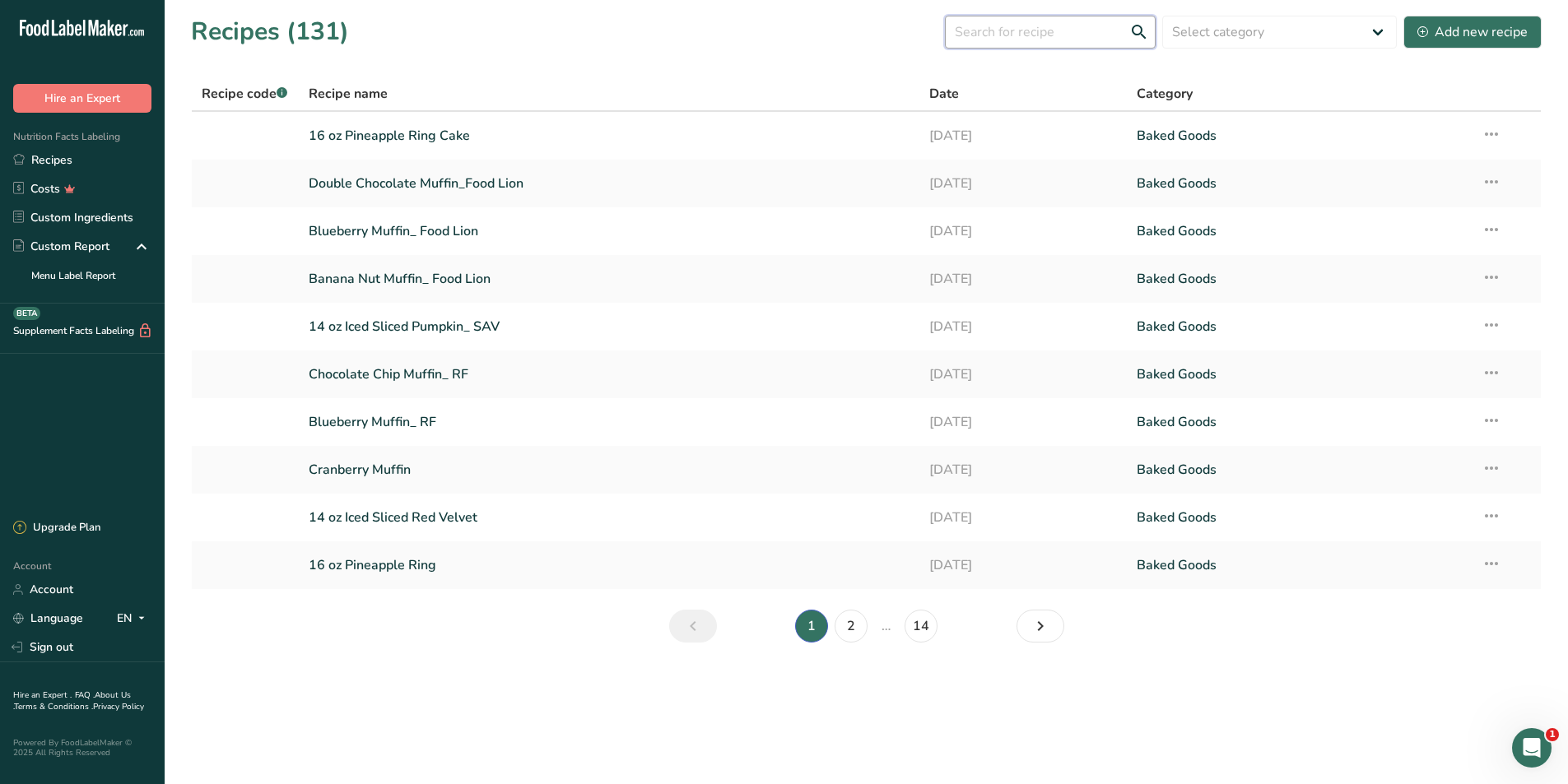
click at [985, 33] on input "text" at bounding box center [1050, 32] width 210 height 33
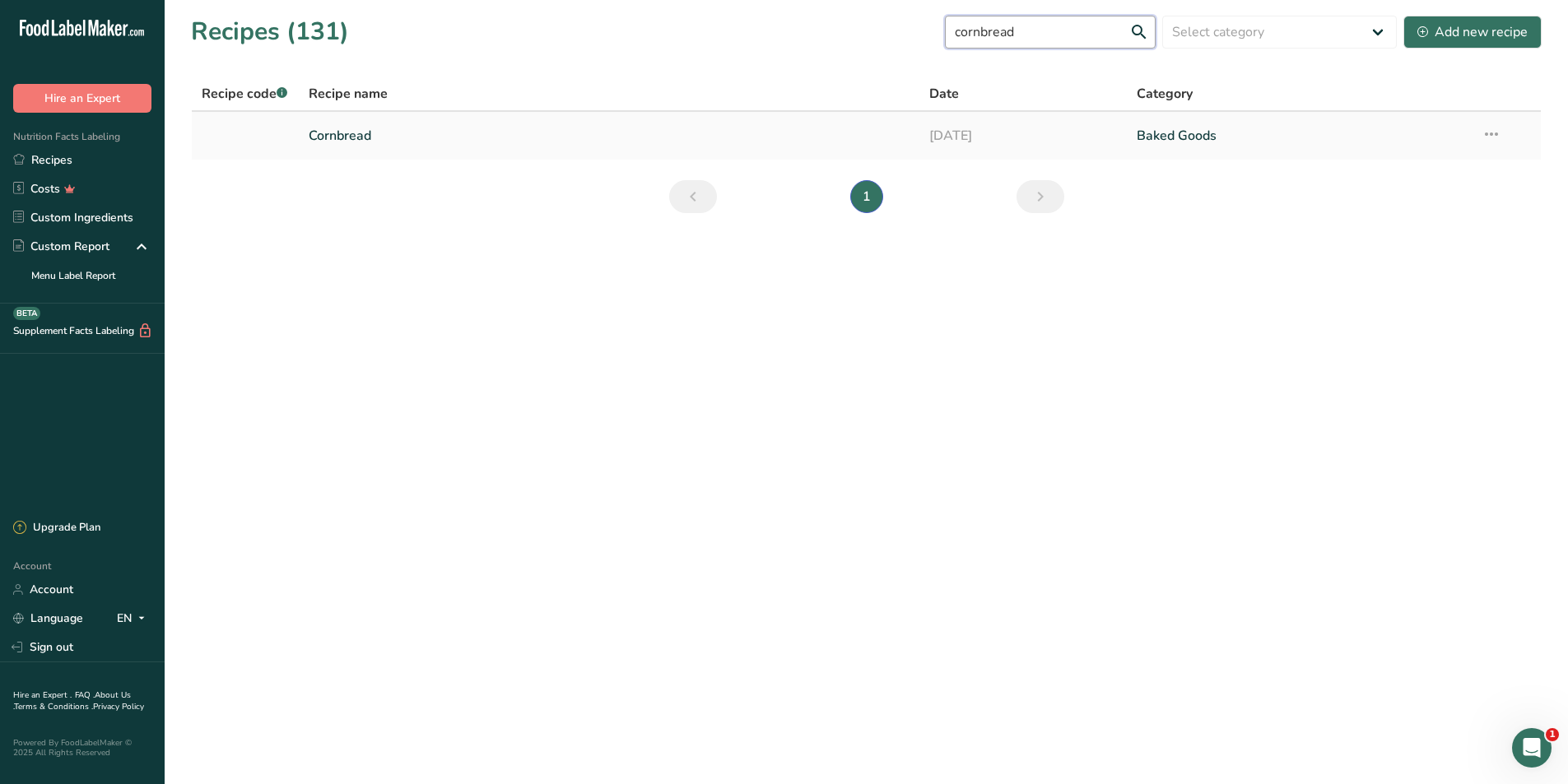
type input "cornbread"
click at [339, 129] on link "Cornbread" at bounding box center [609, 135] width 602 height 34
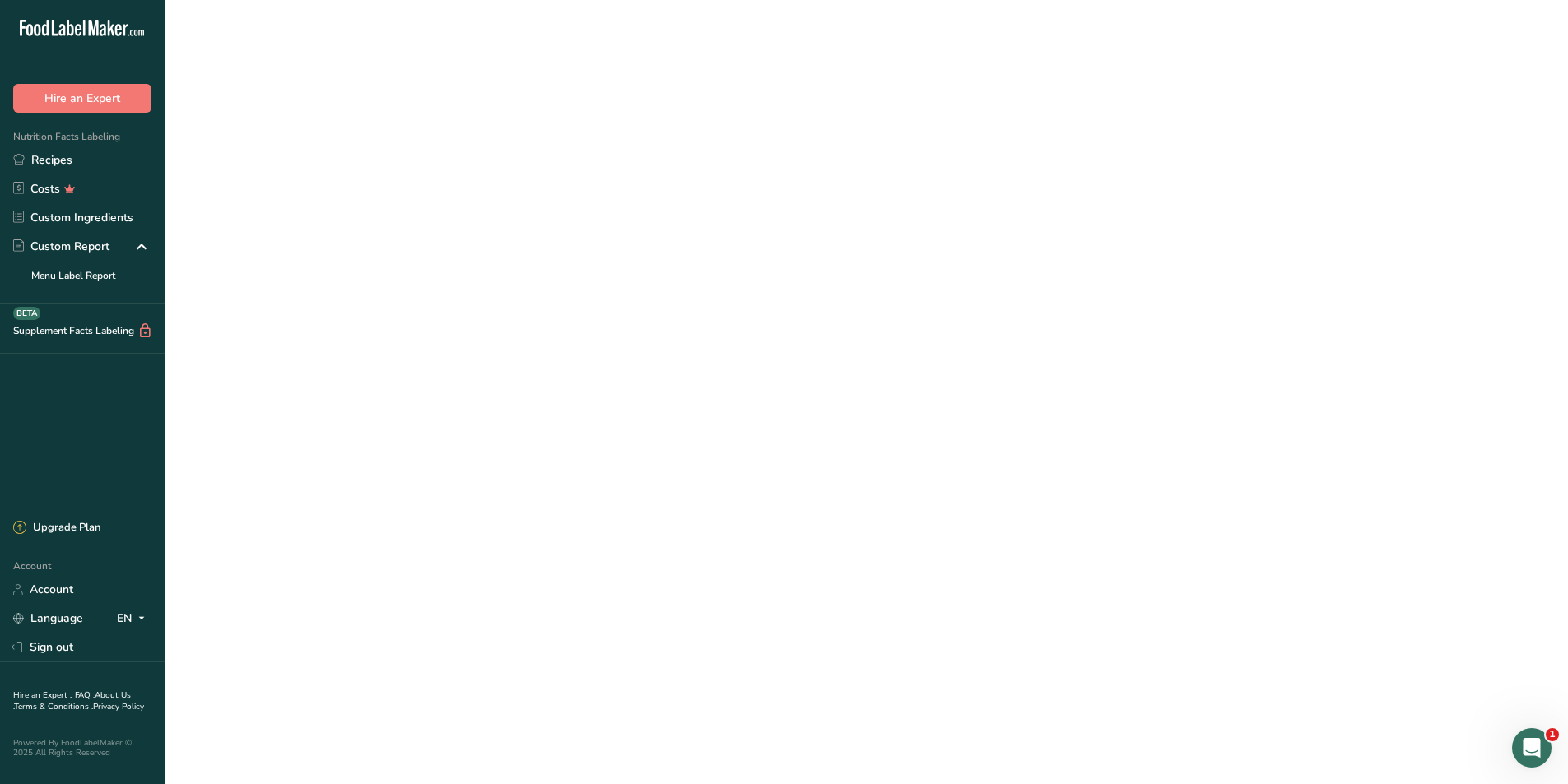
click at [339, 129] on link "Cornbread" at bounding box center [609, 135] width 602 height 34
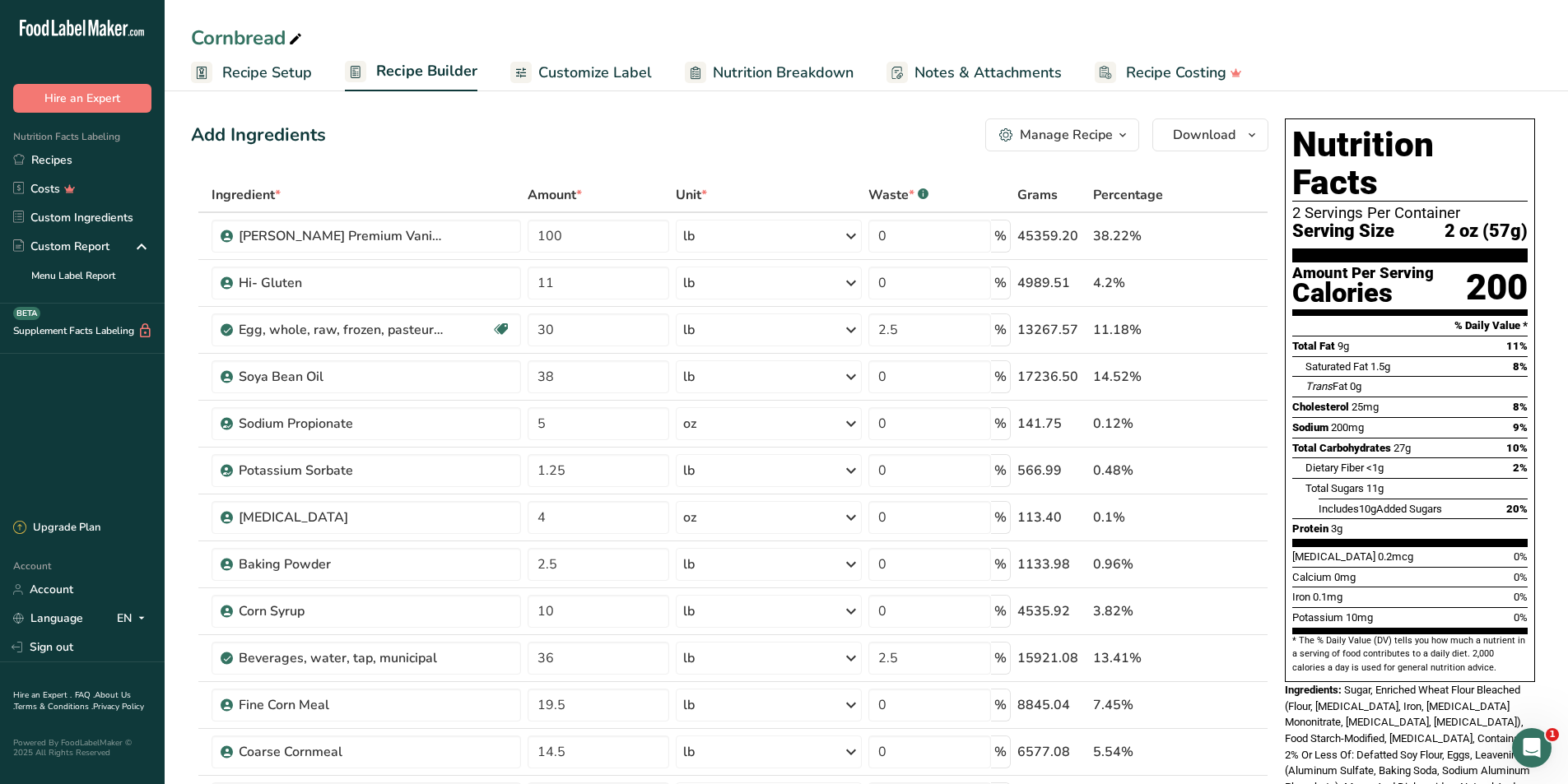
click at [288, 69] on span "Recipe Setup" at bounding box center [267, 72] width 90 height 22
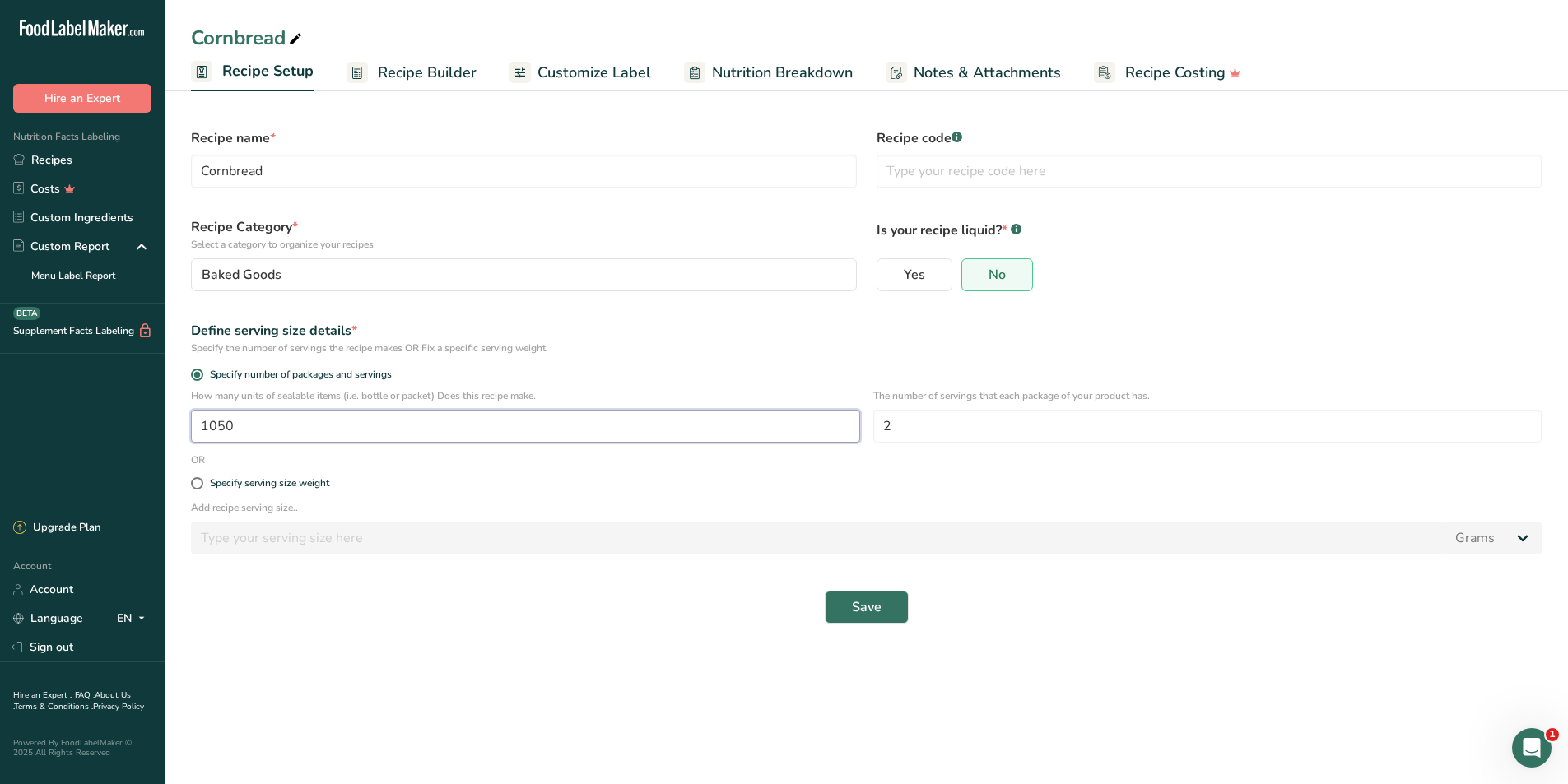
click at [225, 424] on input "1050" at bounding box center [525, 426] width 669 height 33
type input "1000"
click at [825, 591] on button "Save" at bounding box center [867, 607] width 84 height 33
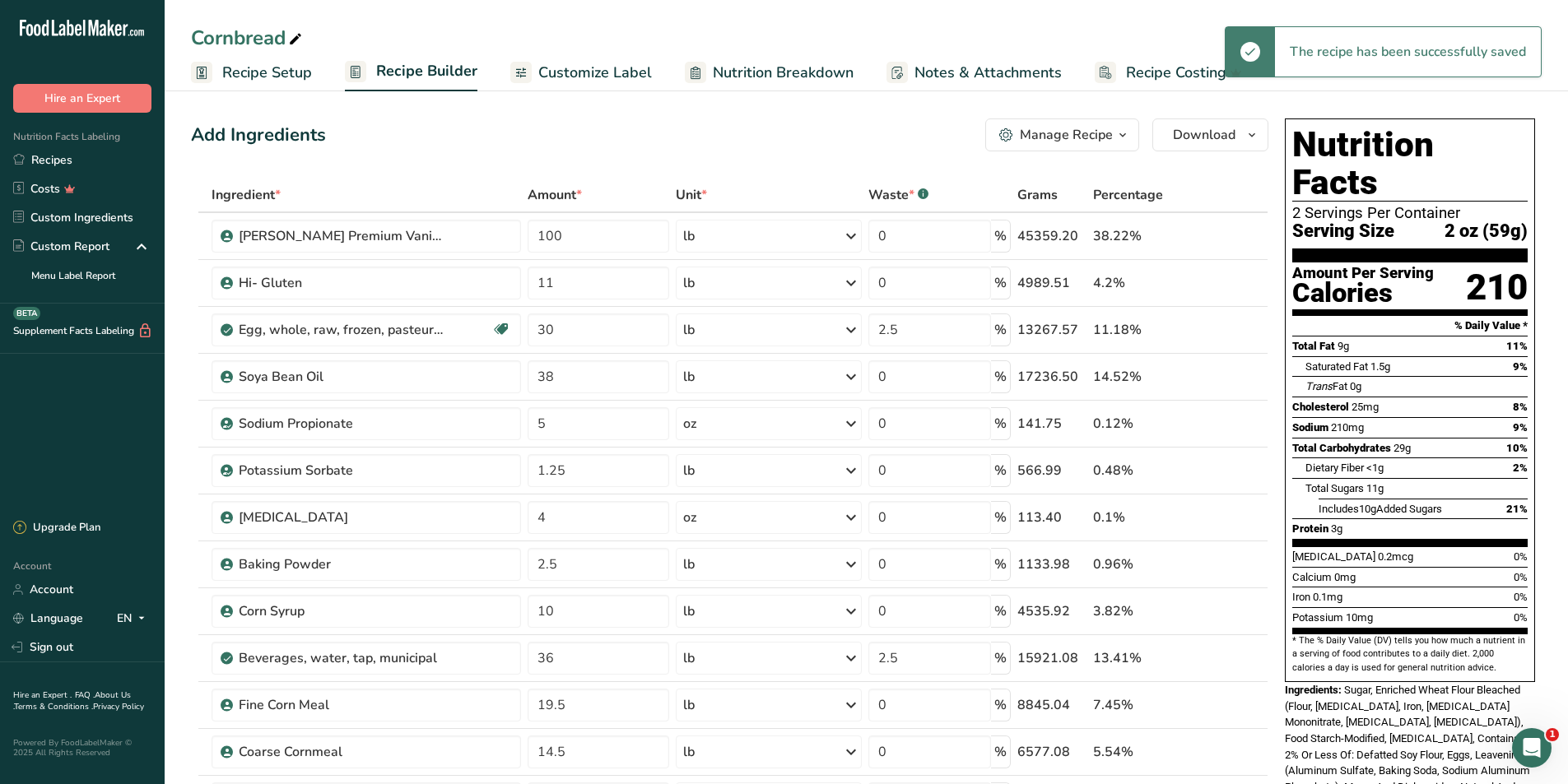
click at [274, 79] on span "Recipe Setup" at bounding box center [267, 72] width 90 height 22
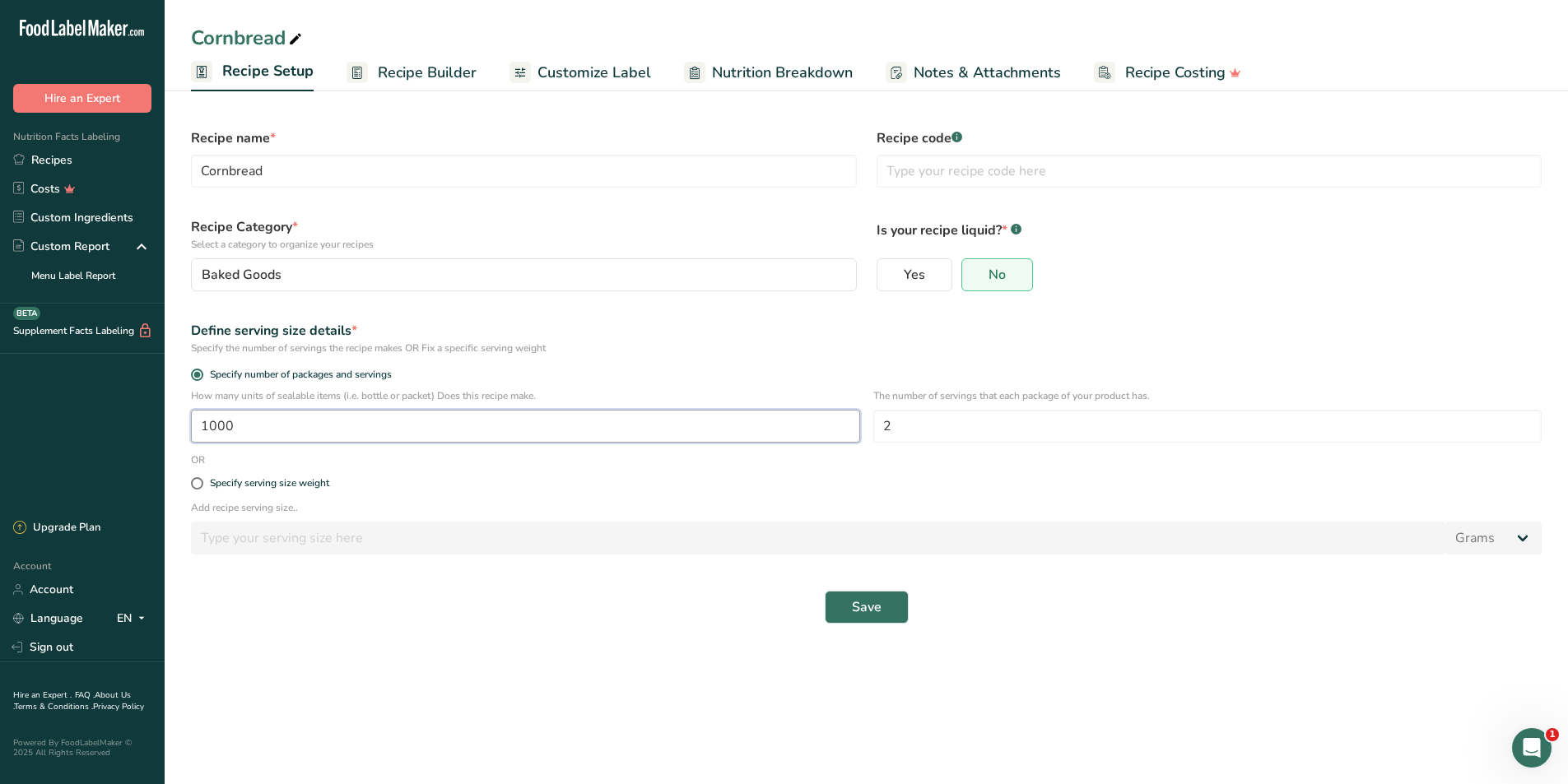
drag, startPoint x: 243, startPoint y: 427, endPoint x: 95, endPoint y: 427, distance: 148.0
click at [95, 427] on div ".a-20{fill:#fff;} Hire an Expert Nutrition Facts Labeling Recipes Costs Custom …" at bounding box center [784, 392] width 1568 height 784
type input "900"
click at [825, 591] on button "Save" at bounding box center [867, 607] width 84 height 33
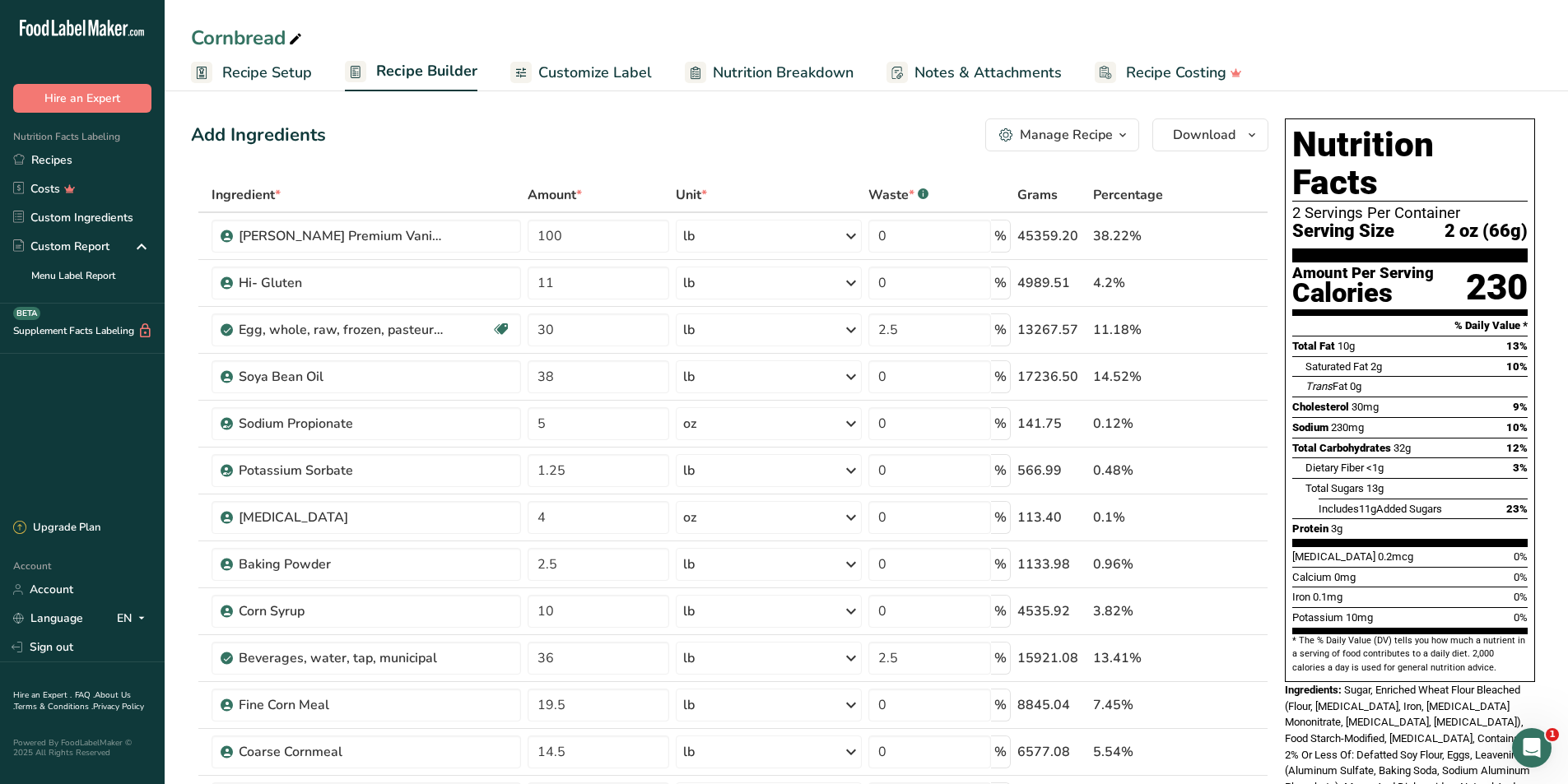
click at [261, 72] on span "Recipe Setup" at bounding box center [267, 72] width 90 height 22
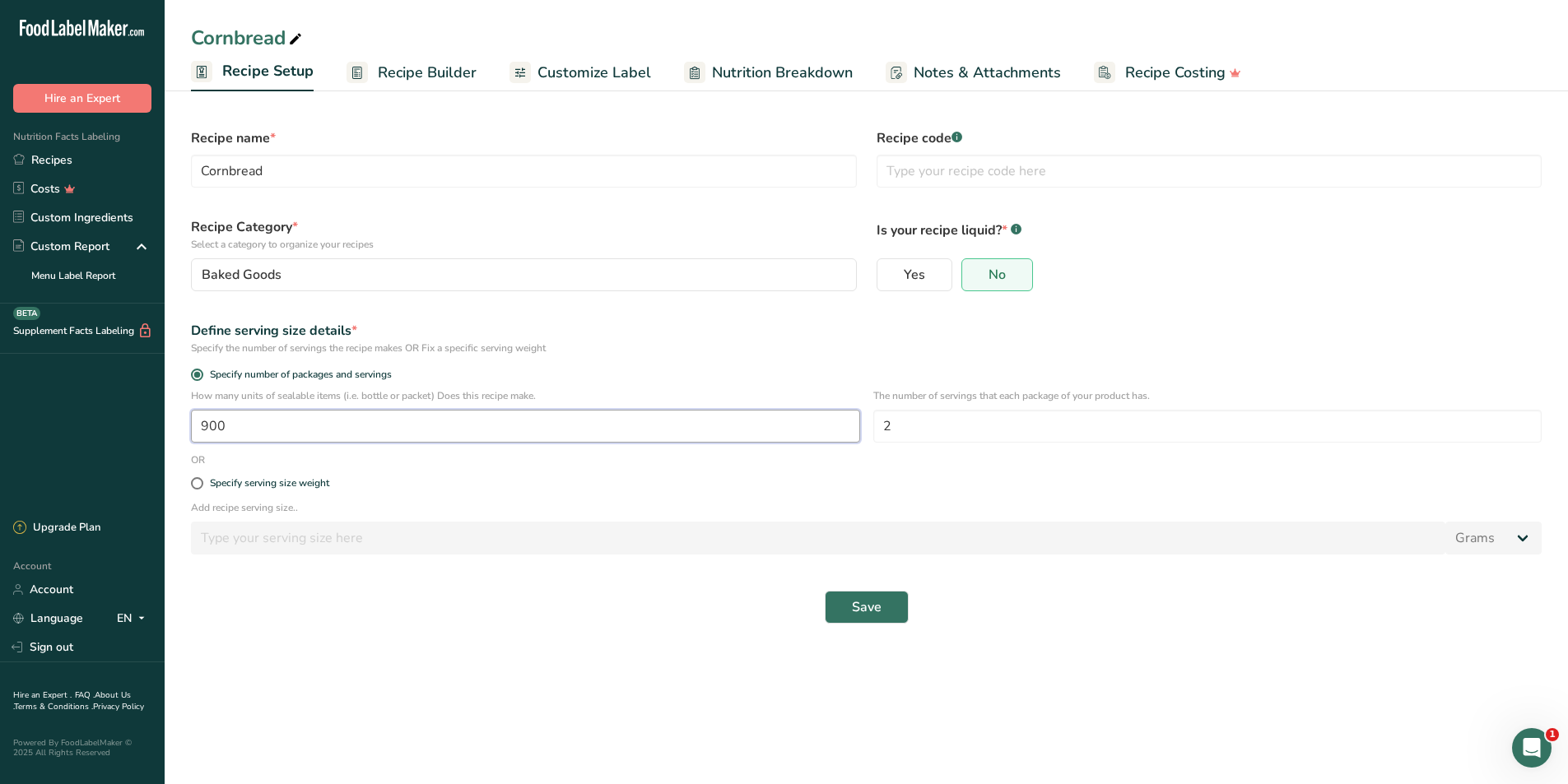
drag, startPoint x: 209, startPoint y: 428, endPoint x: 197, endPoint y: 428, distance: 12.0
click at [197, 428] on input "900" at bounding box center [525, 426] width 669 height 33
type input "800"
click at [825, 591] on button "Save" at bounding box center [867, 607] width 84 height 33
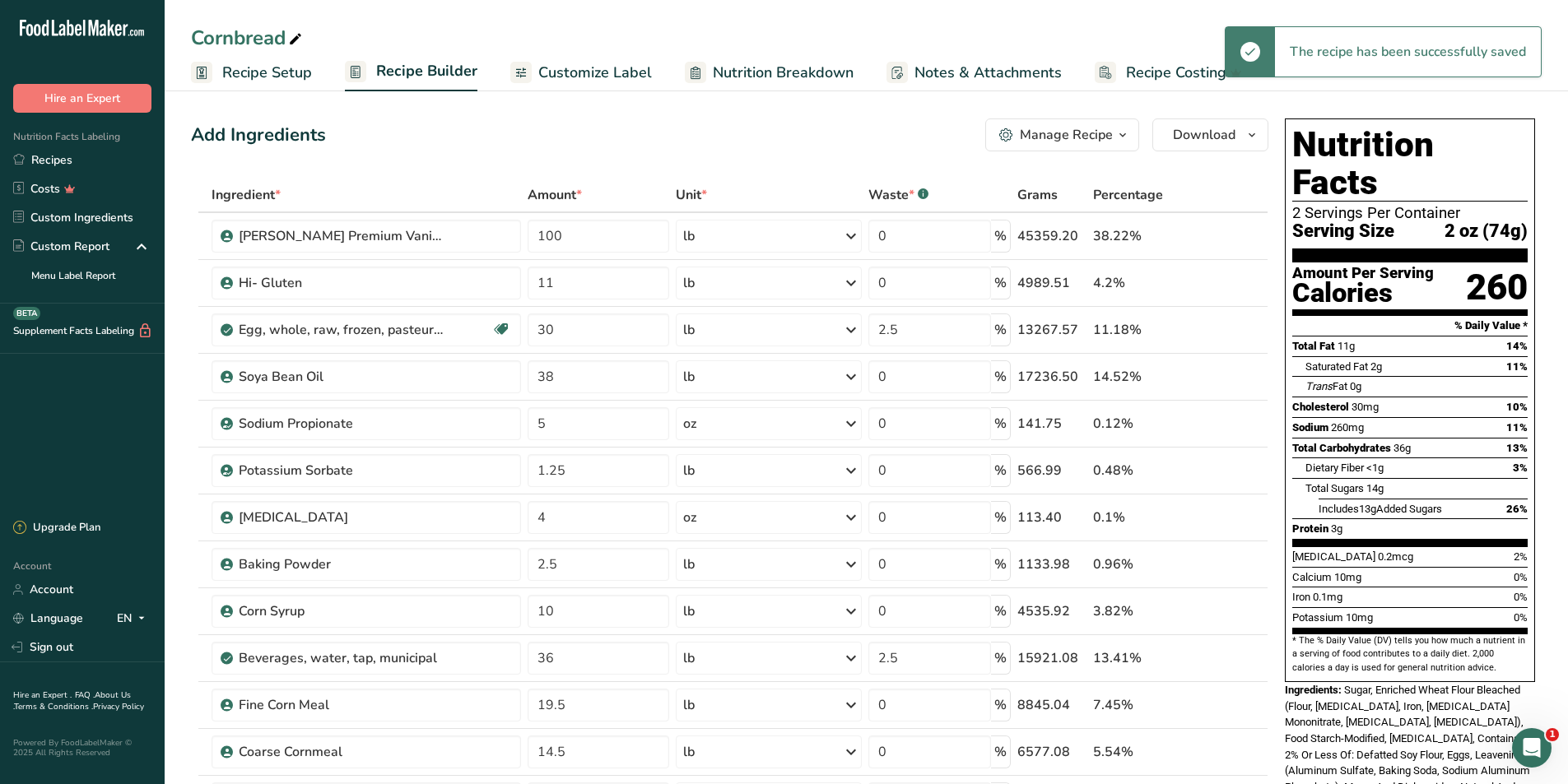
click at [269, 69] on span "Recipe Setup" at bounding box center [267, 72] width 90 height 22
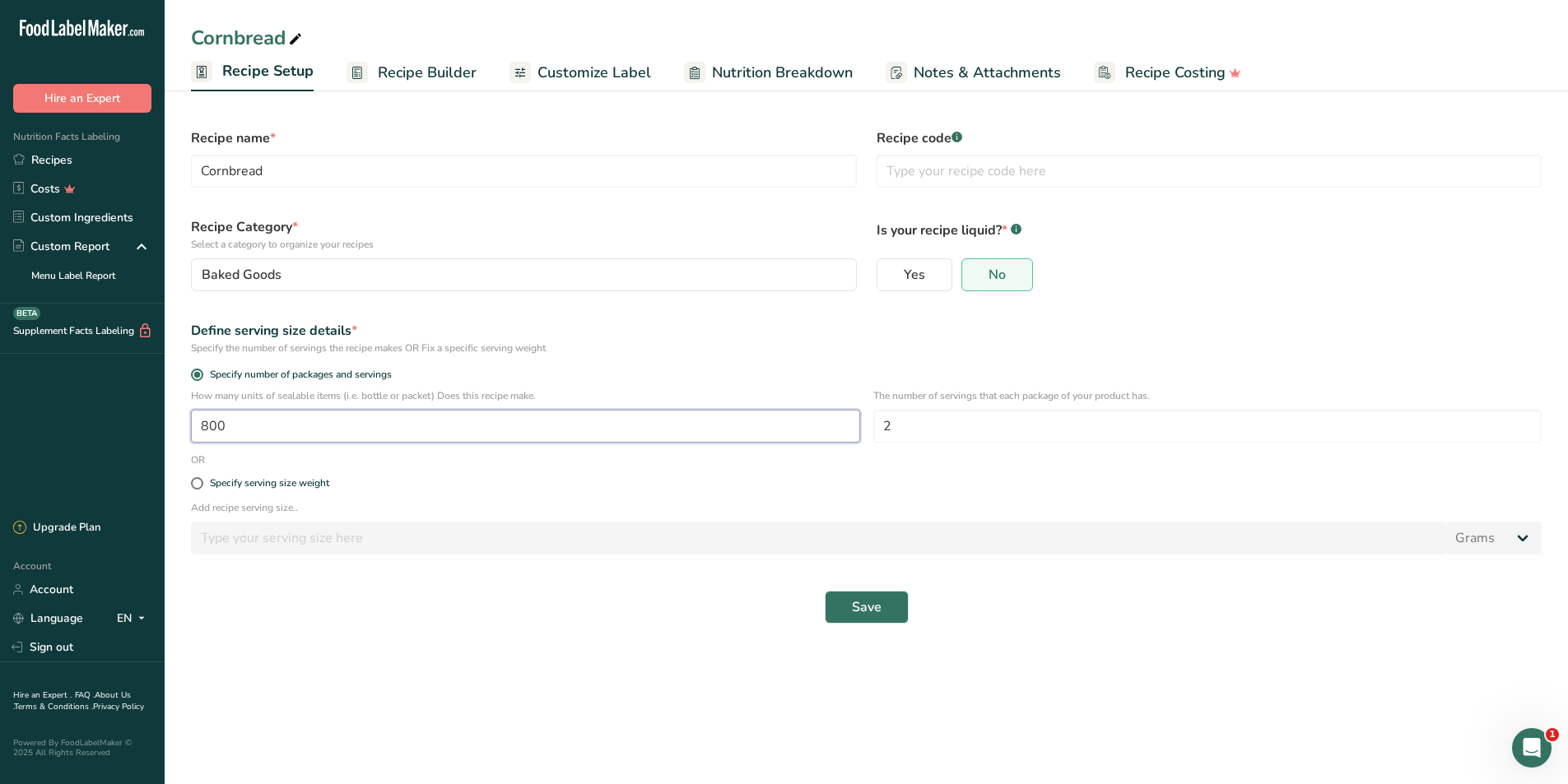
drag, startPoint x: 216, startPoint y: 424, endPoint x: 208, endPoint y: 423, distance: 8.1
click at [208, 423] on input "800" at bounding box center [525, 426] width 669 height 33
type input "830"
click at [825, 591] on button "Save" at bounding box center [867, 607] width 84 height 33
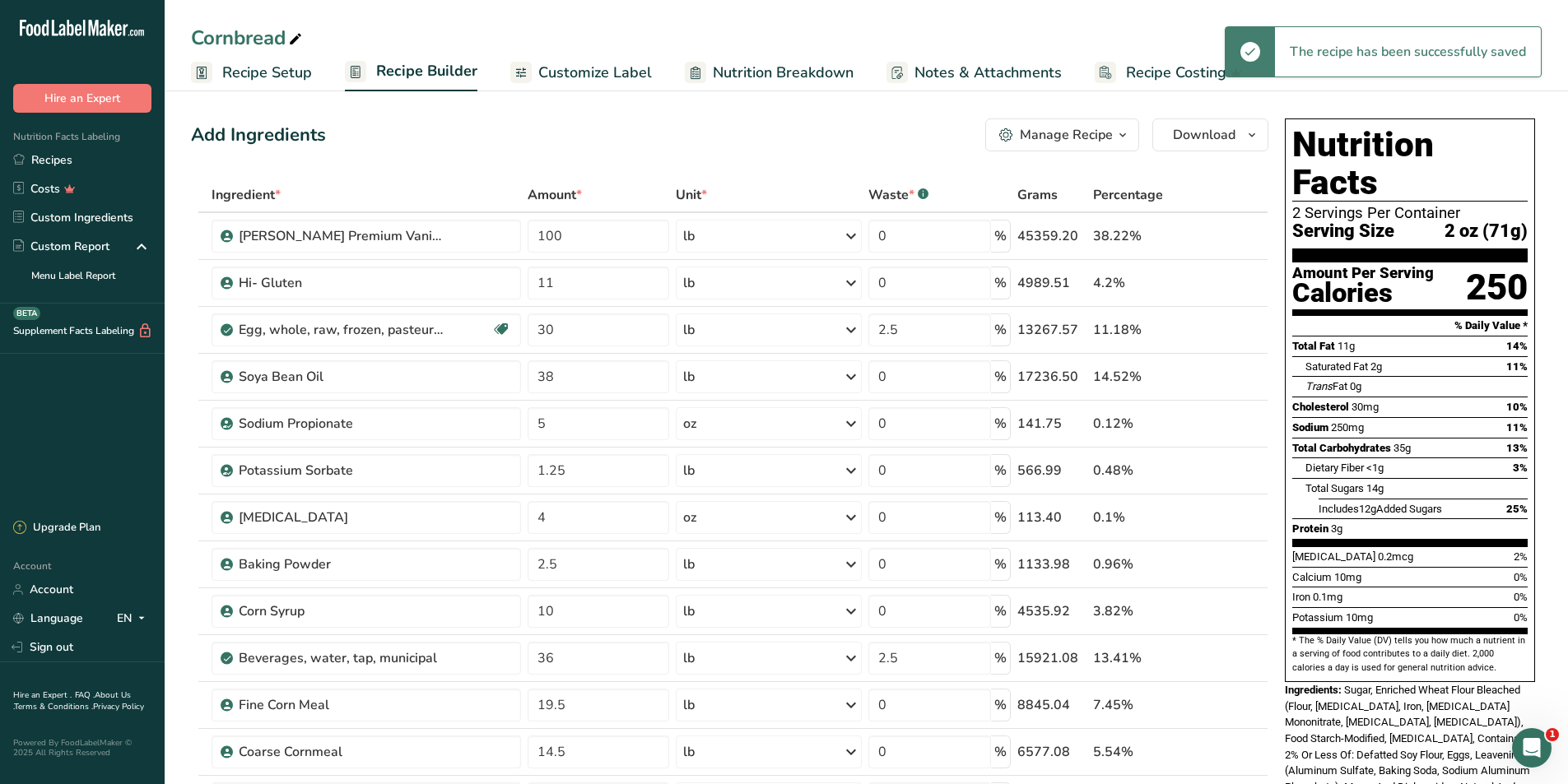
click at [1122, 132] on icon "button" at bounding box center [1123, 135] width 13 height 20
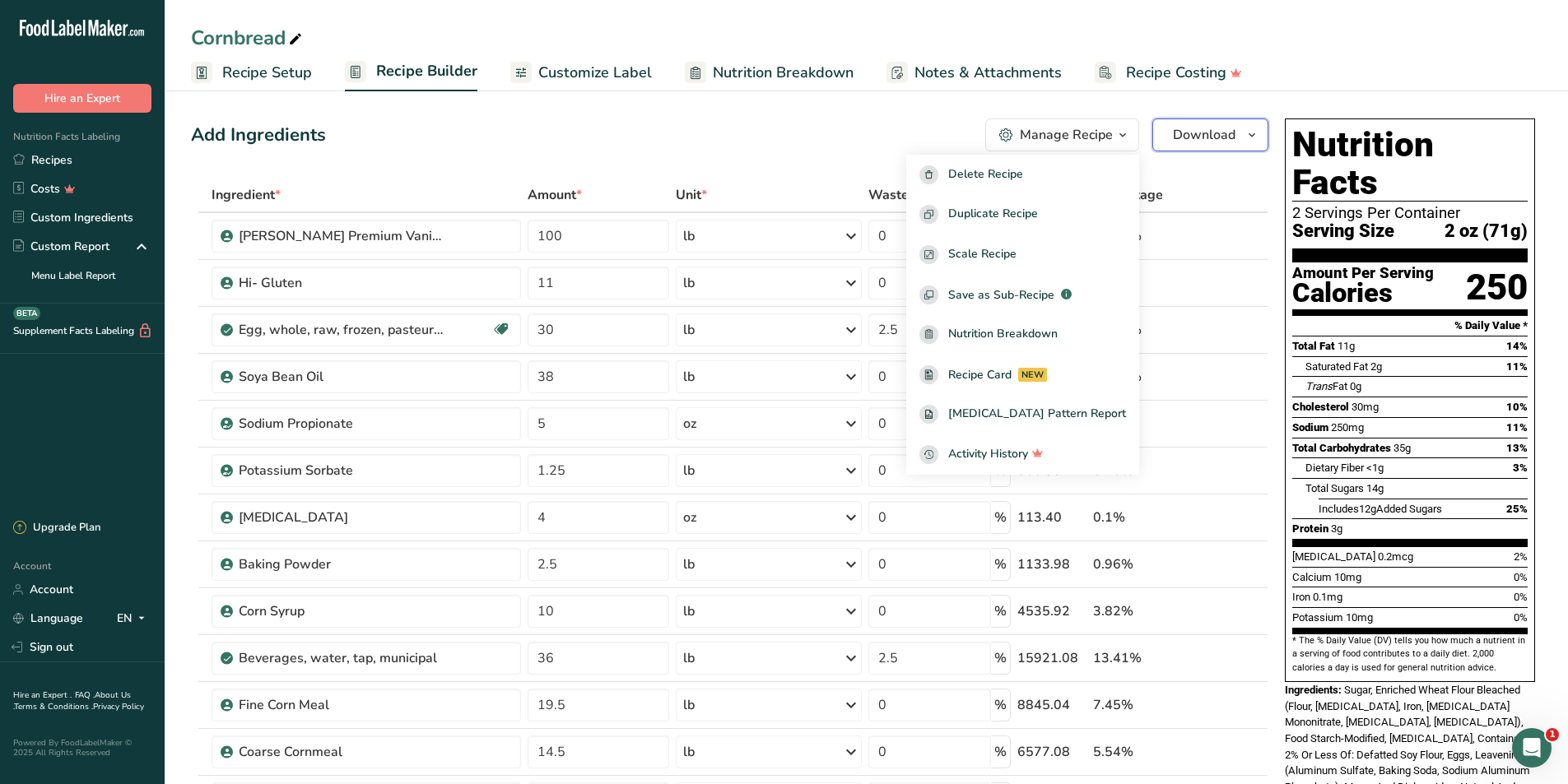
click at [1203, 130] on span "Download" at bounding box center [1204, 135] width 62 height 19
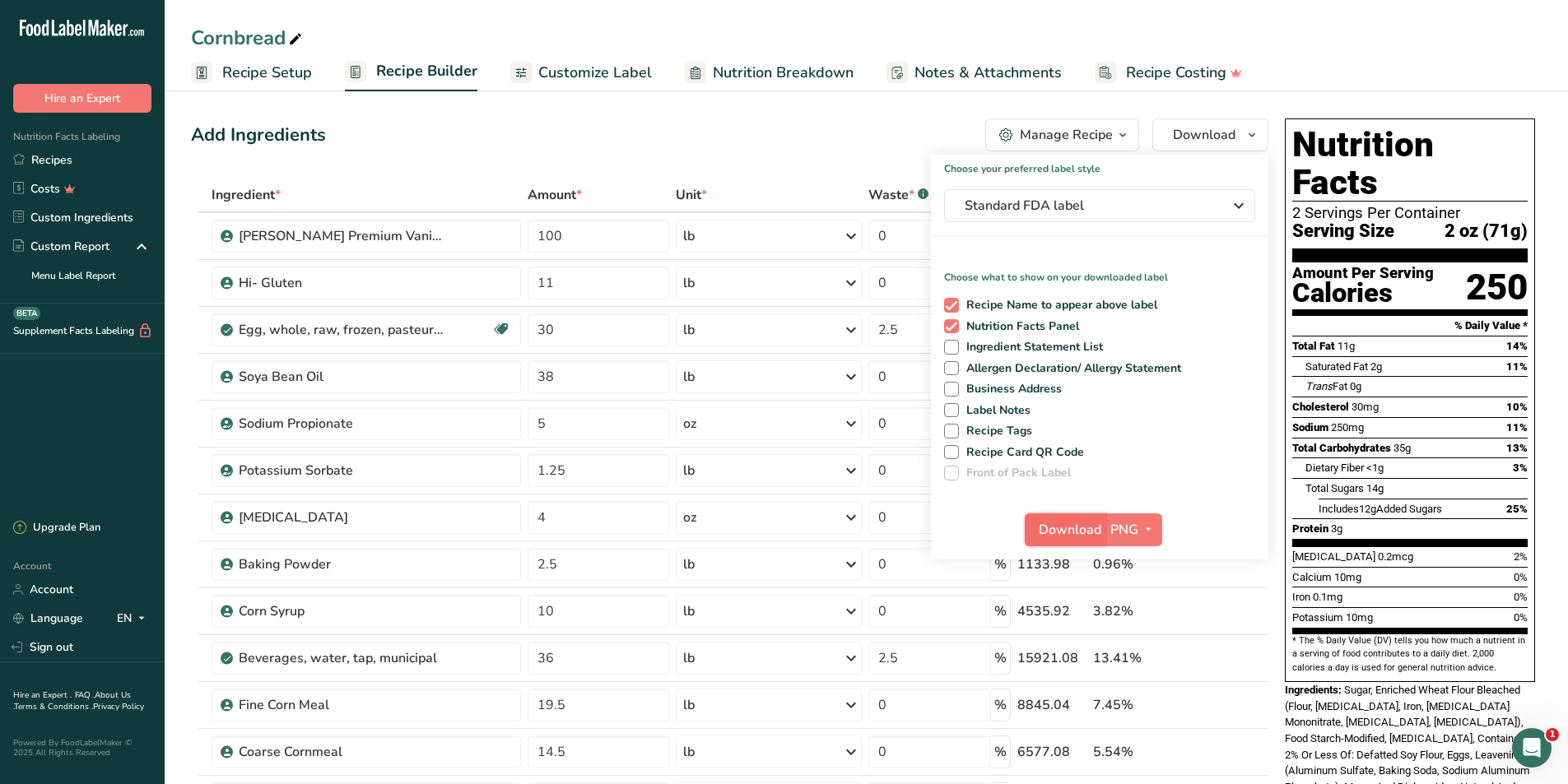
click at [1051, 523] on span "Download" at bounding box center [1070, 529] width 62 height 19
click at [596, 73] on span "Customize Label" at bounding box center [595, 72] width 114 height 22
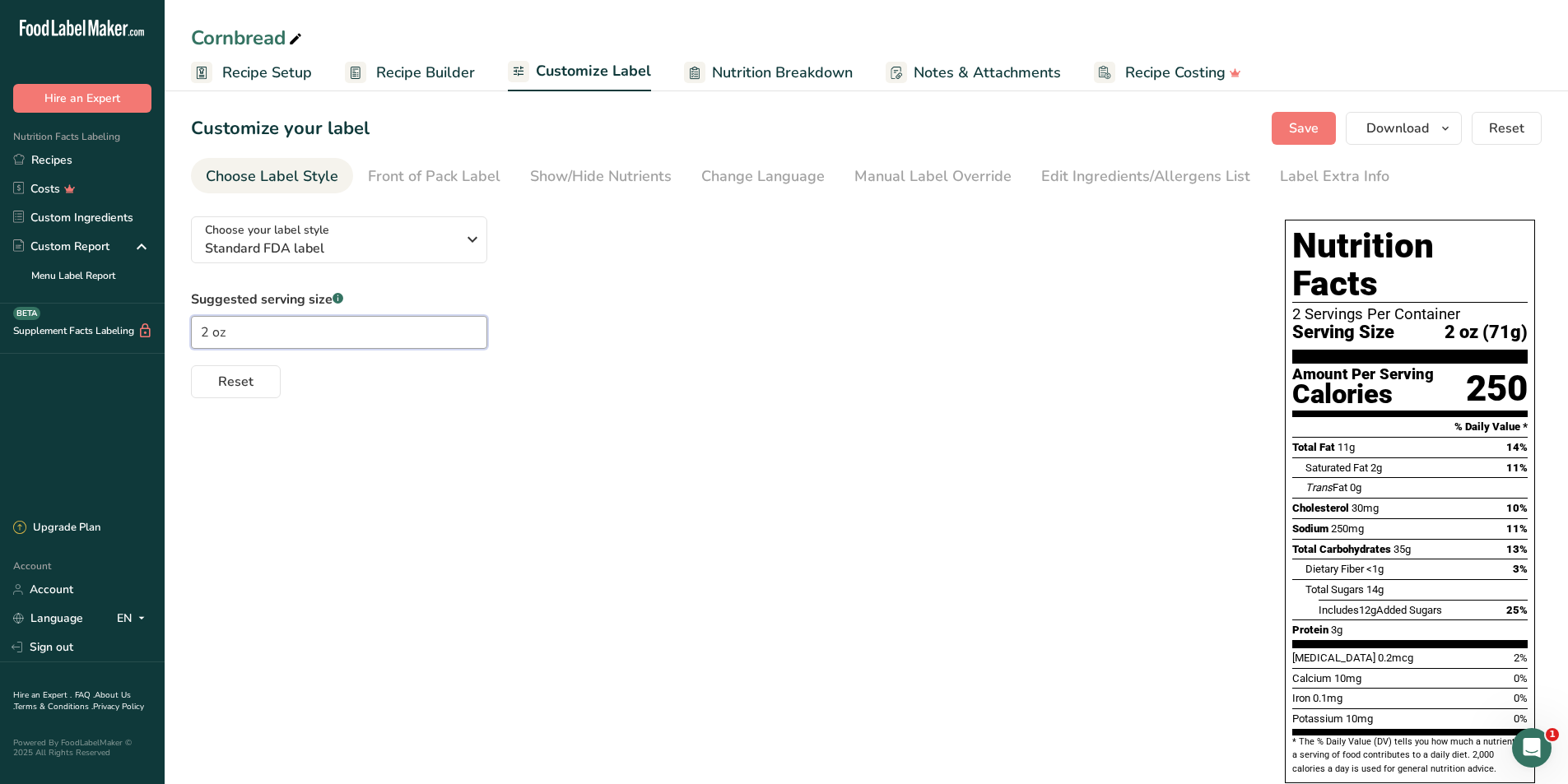
click at [205, 332] on input "2 oz" at bounding box center [339, 332] width 296 height 33
click at [207, 331] on input "2 oz" at bounding box center [339, 332] width 296 height 33
type input "2.5 oz"
click at [417, 61] on span "Recipe Builder" at bounding box center [425, 72] width 98 height 22
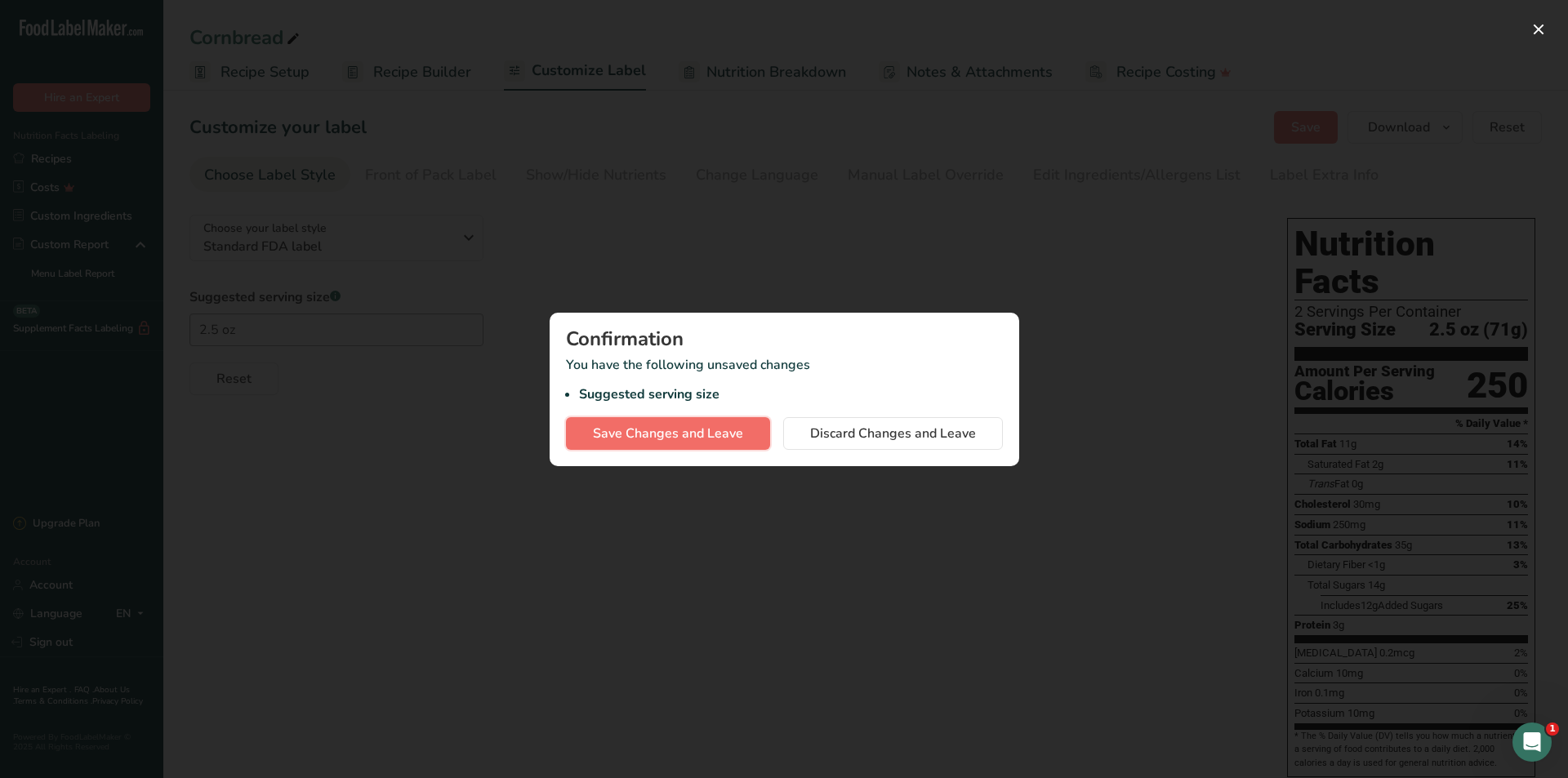
click at [606, 434] on span "Save Changes and Leave" at bounding box center [668, 433] width 150 height 19
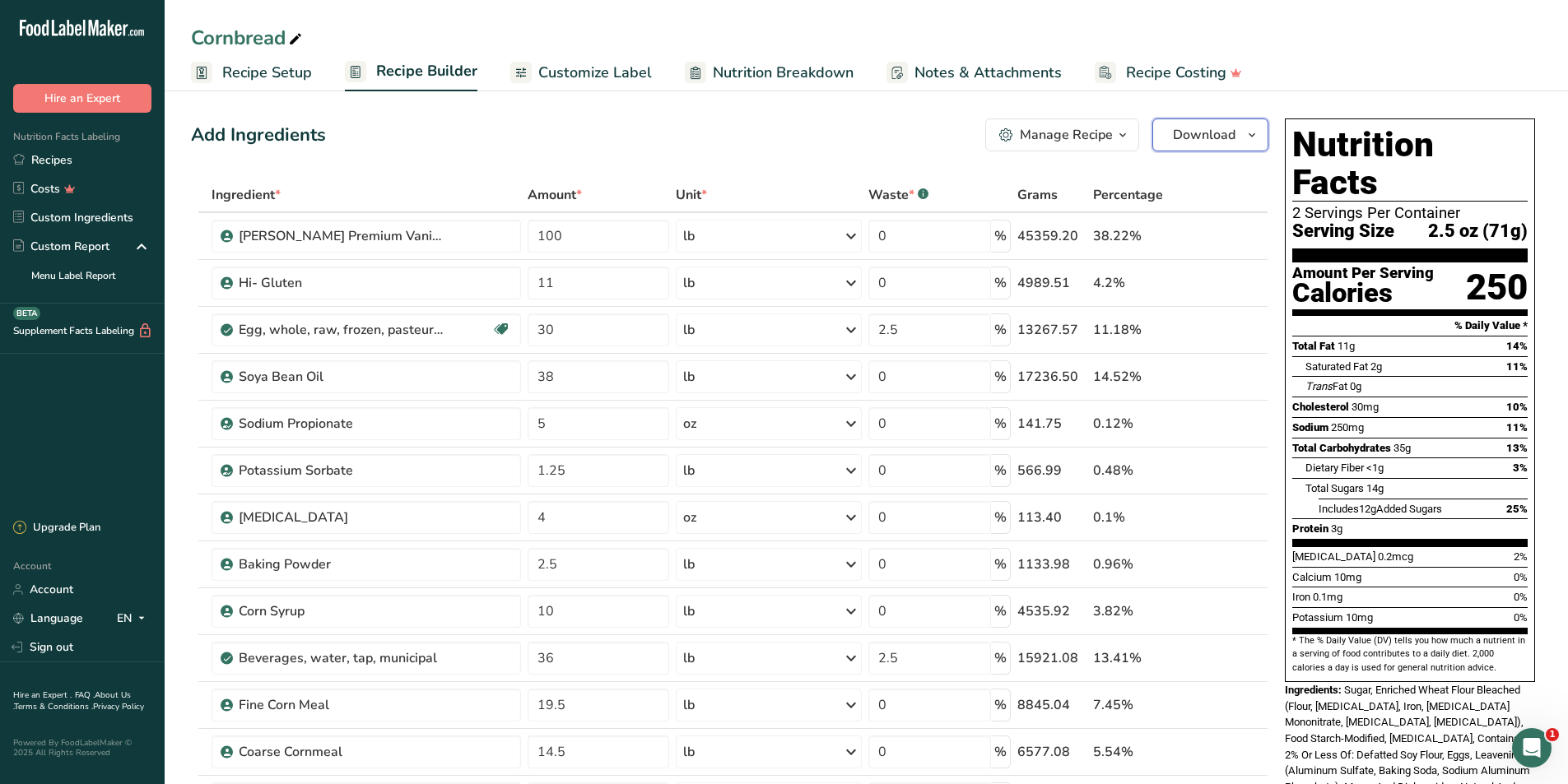
click at [1202, 138] on span "Download" at bounding box center [1204, 135] width 62 height 19
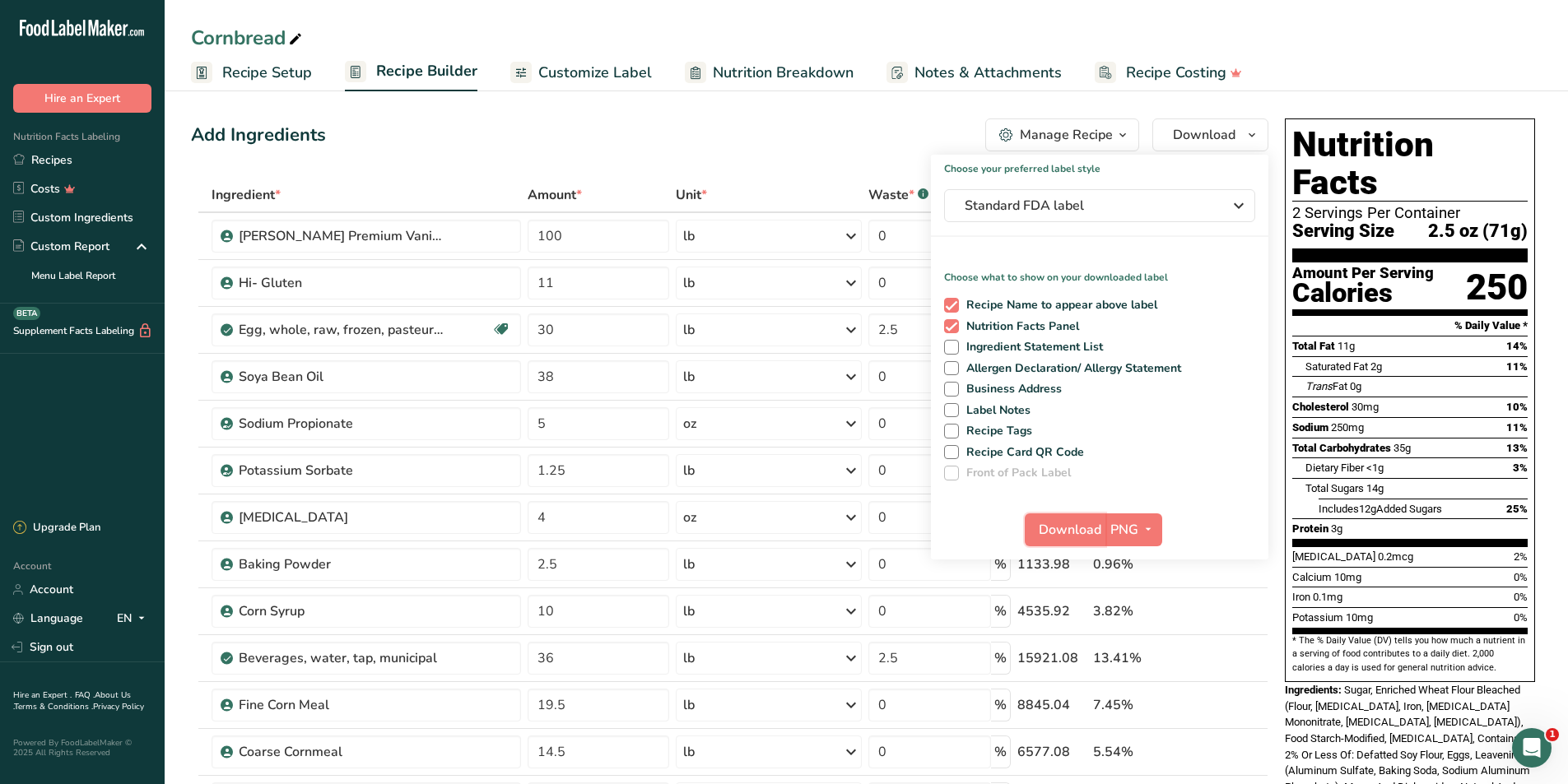
click at [1050, 531] on span "Download" at bounding box center [1070, 529] width 62 height 19
click at [39, 159] on link "Recipes" at bounding box center [82, 160] width 165 height 29
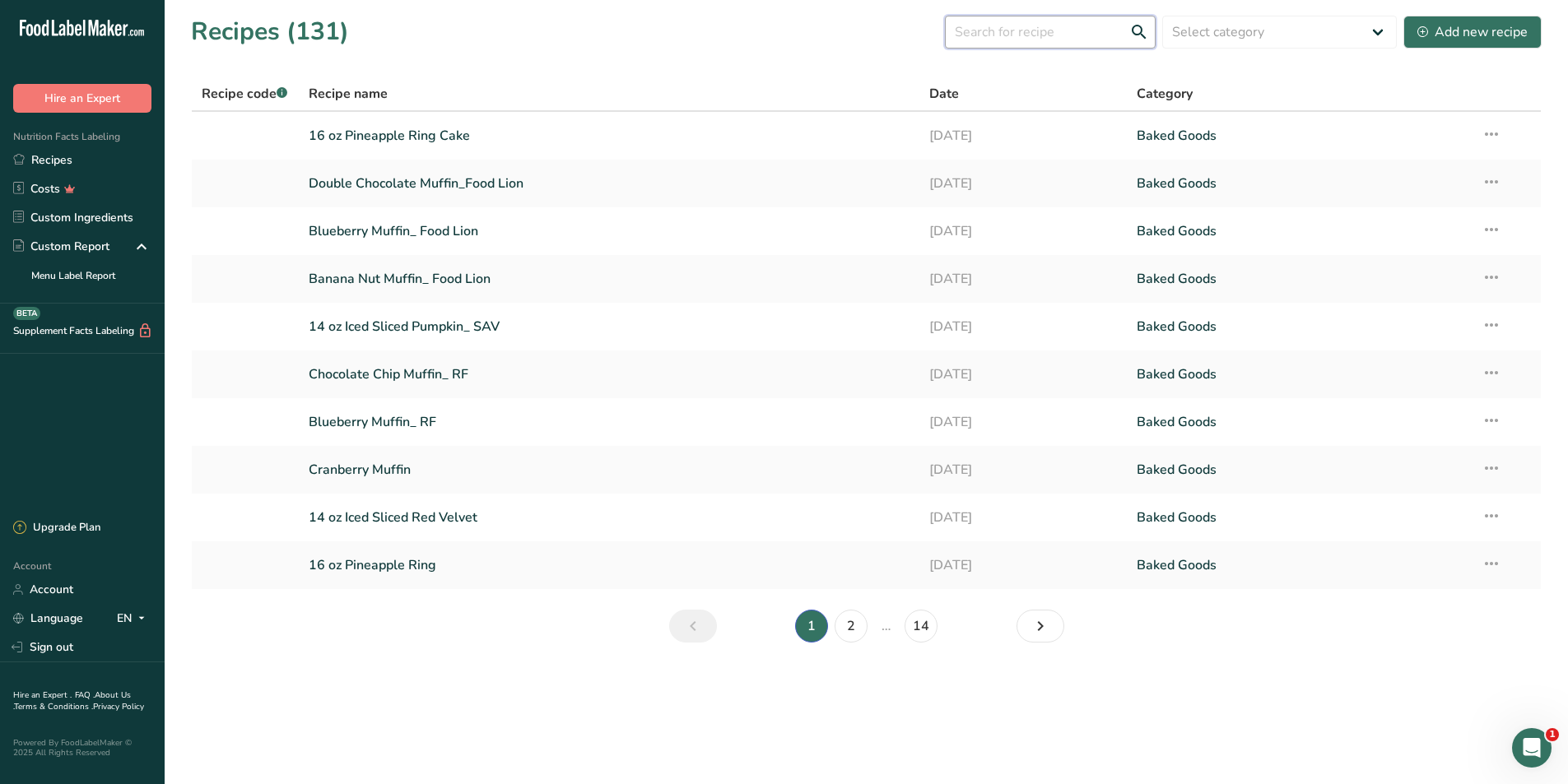
click at [1023, 34] on input "text" at bounding box center [1050, 32] width 210 height 33
type input "coffee"
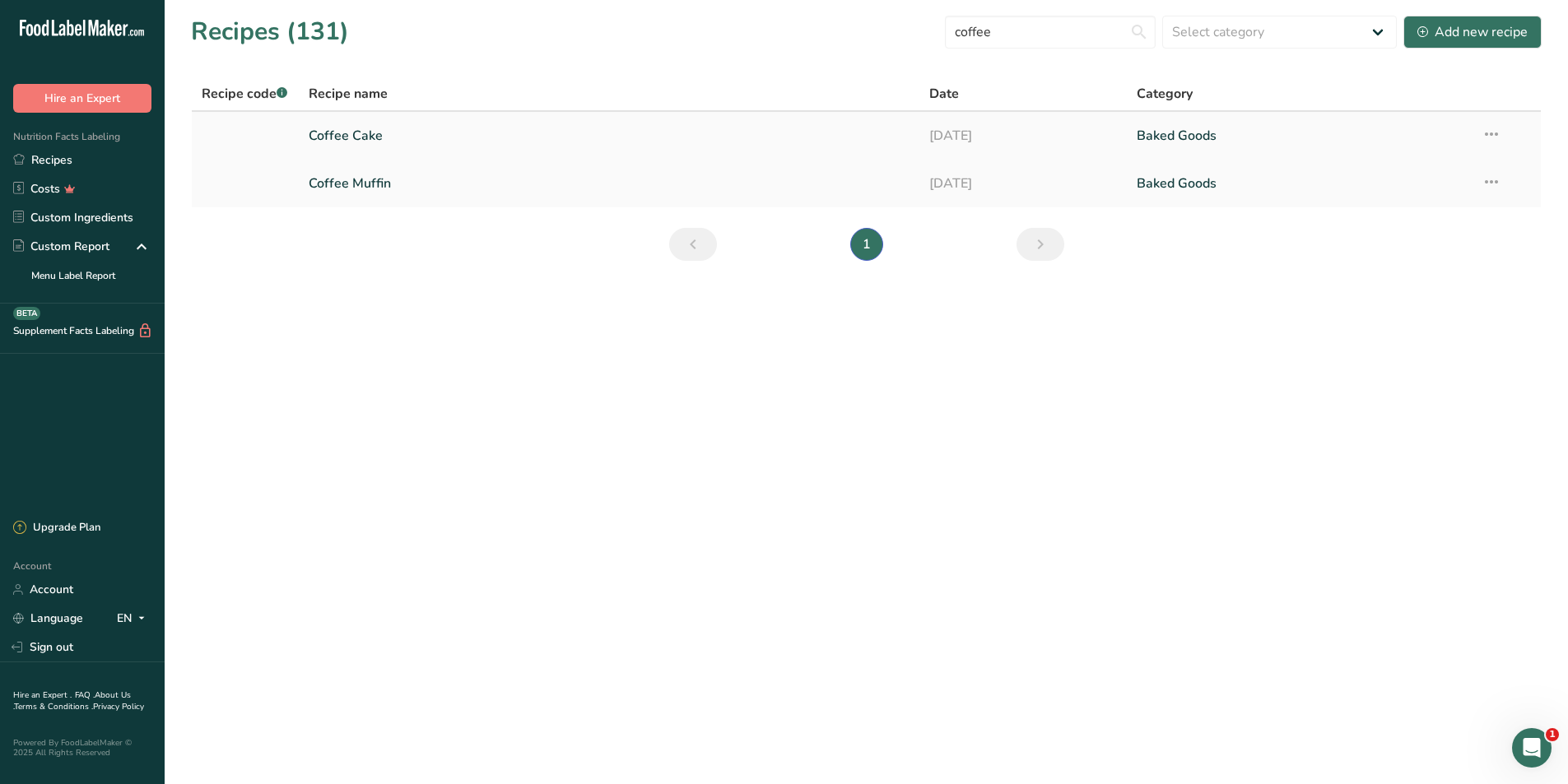
click at [332, 139] on link "Coffee Cake" at bounding box center [609, 135] width 602 height 34
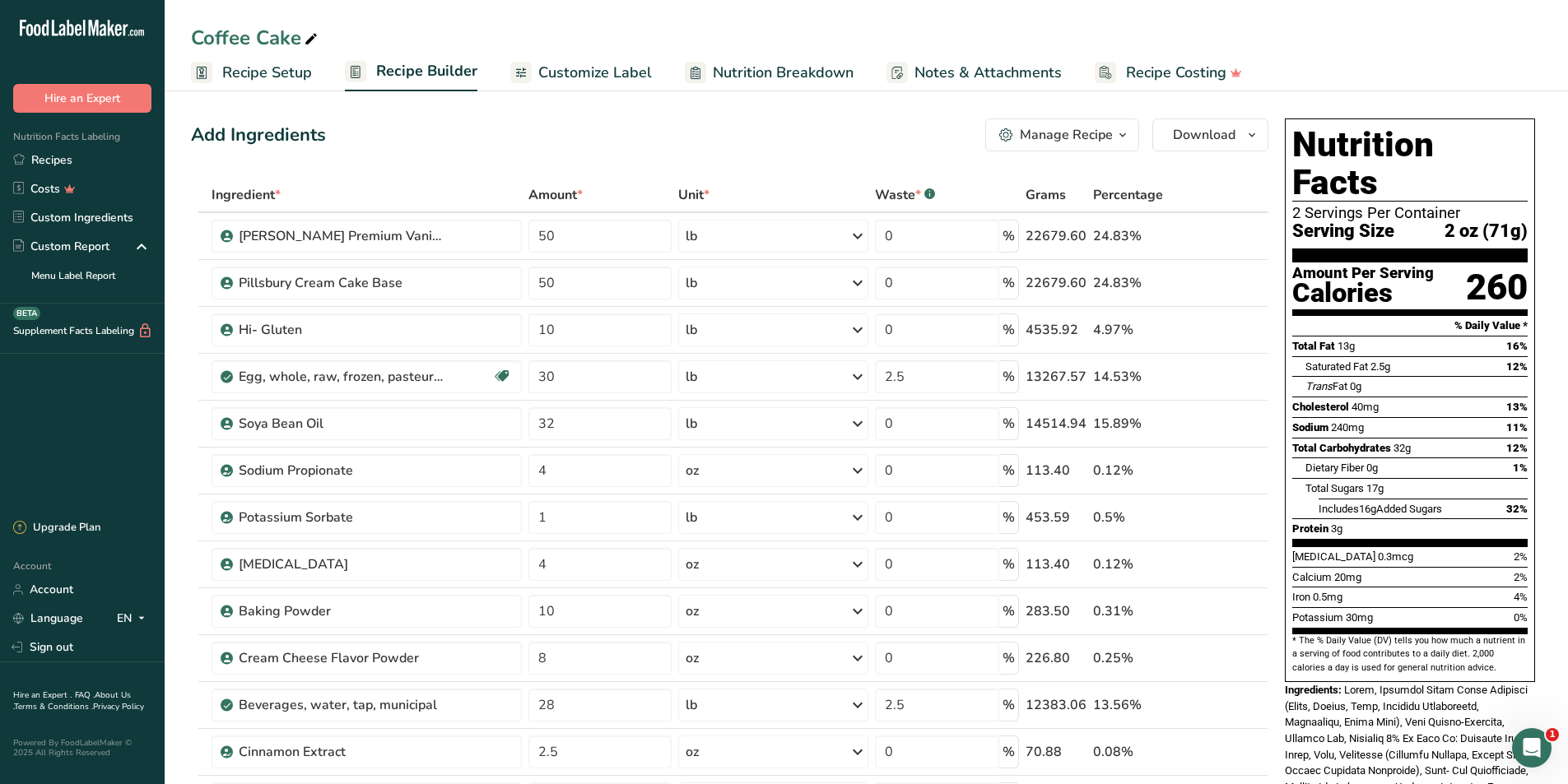
click at [610, 77] on span "Customize Label" at bounding box center [595, 72] width 114 height 22
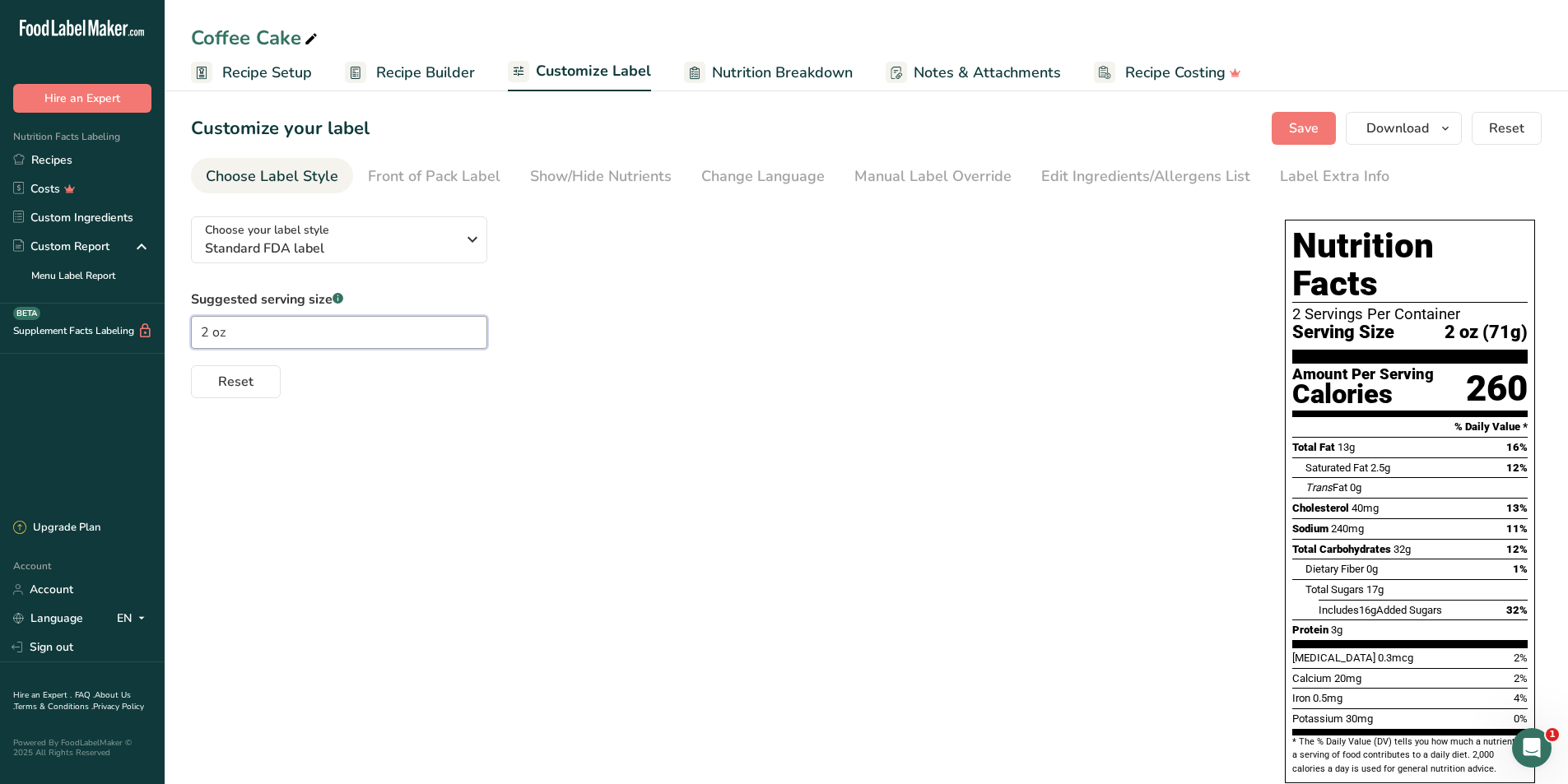
click at [208, 331] on input "2 oz" at bounding box center [339, 332] width 296 height 33
type input "2.5 oz"
click at [410, 81] on span "Recipe Builder" at bounding box center [425, 72] width 98 height 22
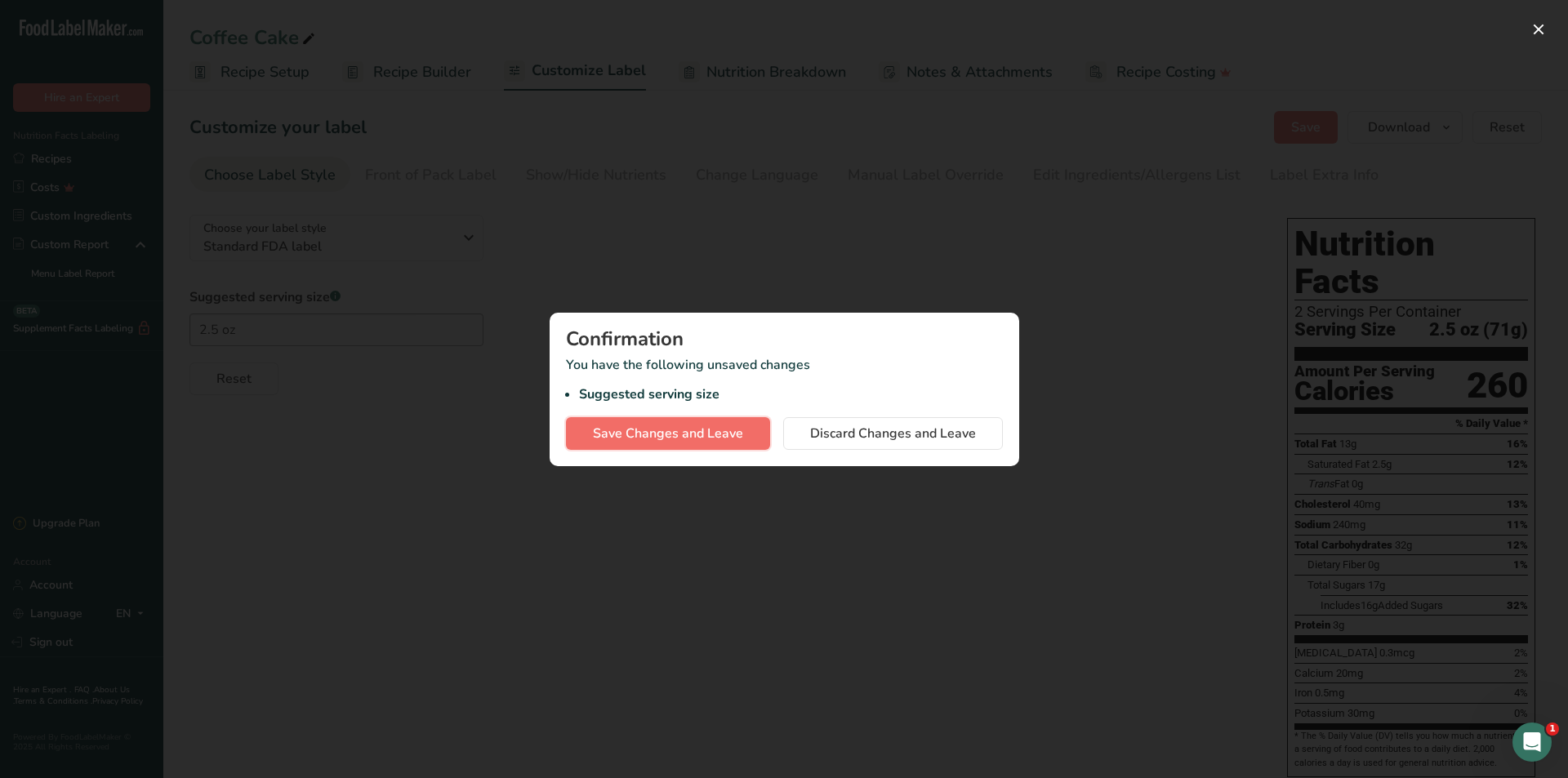
click at [731, 437] on span "Save Changes and Leave" at bounding box center [668, 433] width 150 height 19
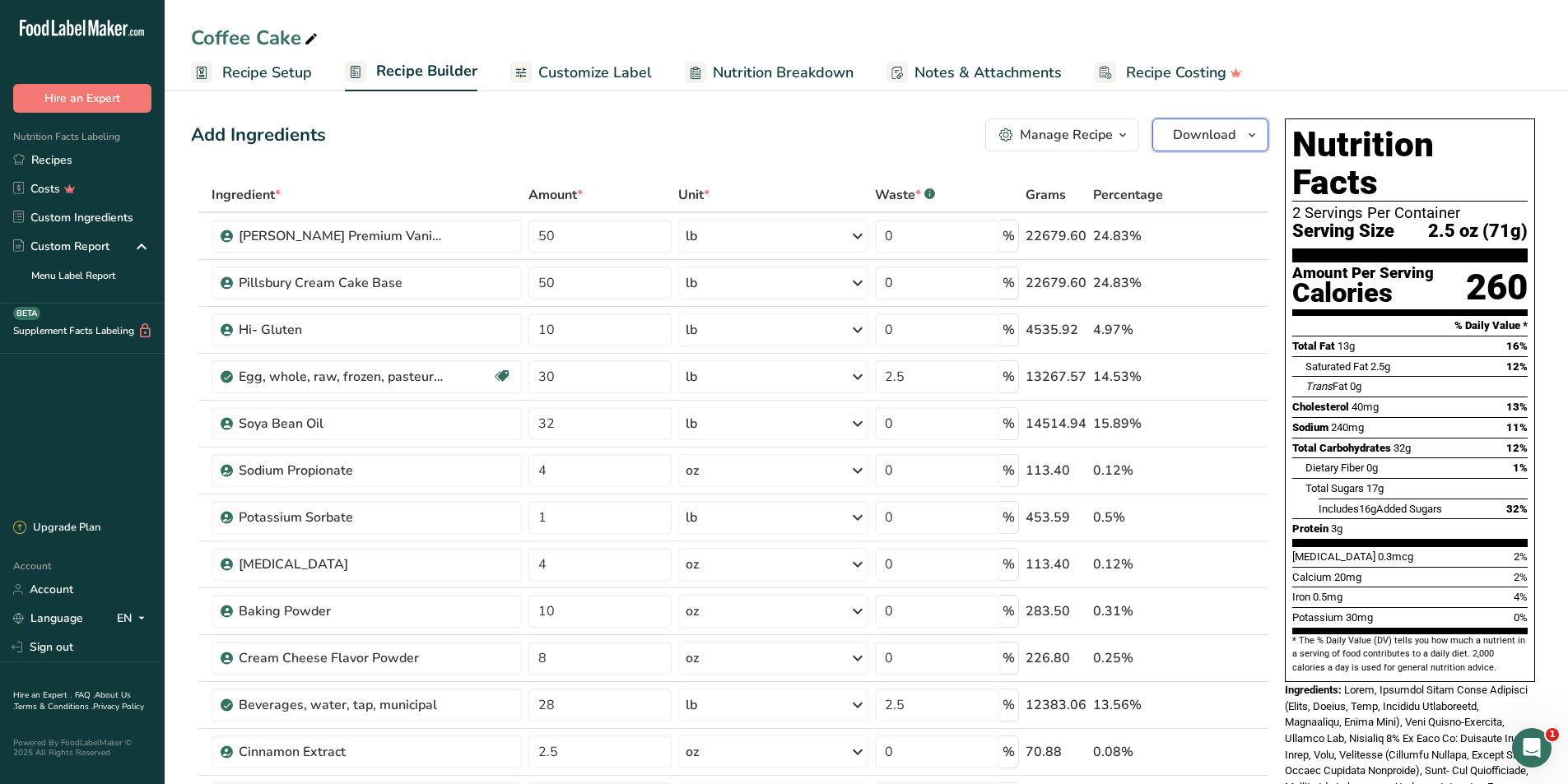
click at [1197, 135] on span "Download" at bounding box center [1204, 135] width 62 height 19
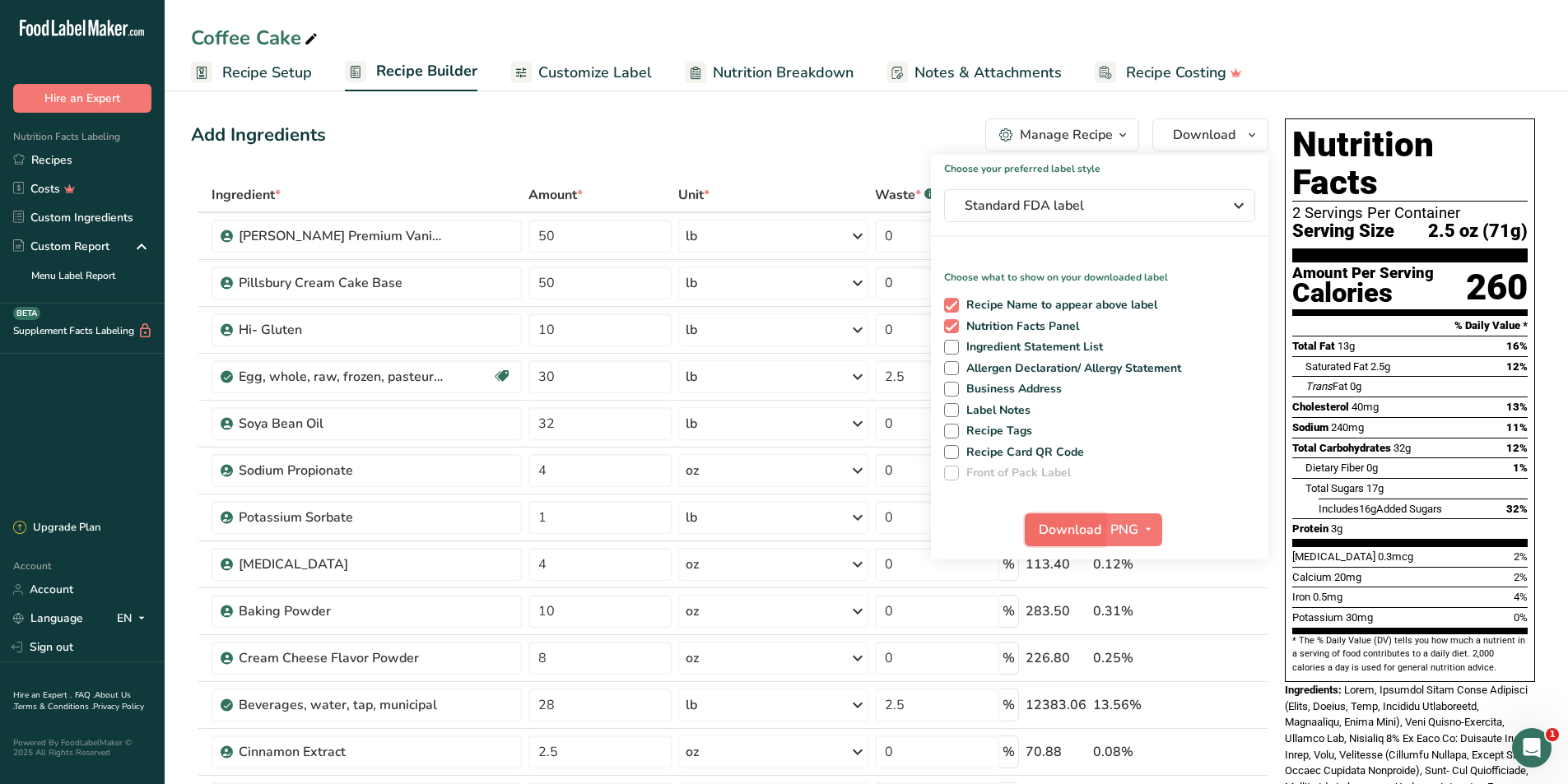
click at [1080, 537] on span "Download" at bounding box center [1070, 529] width 62 height 19
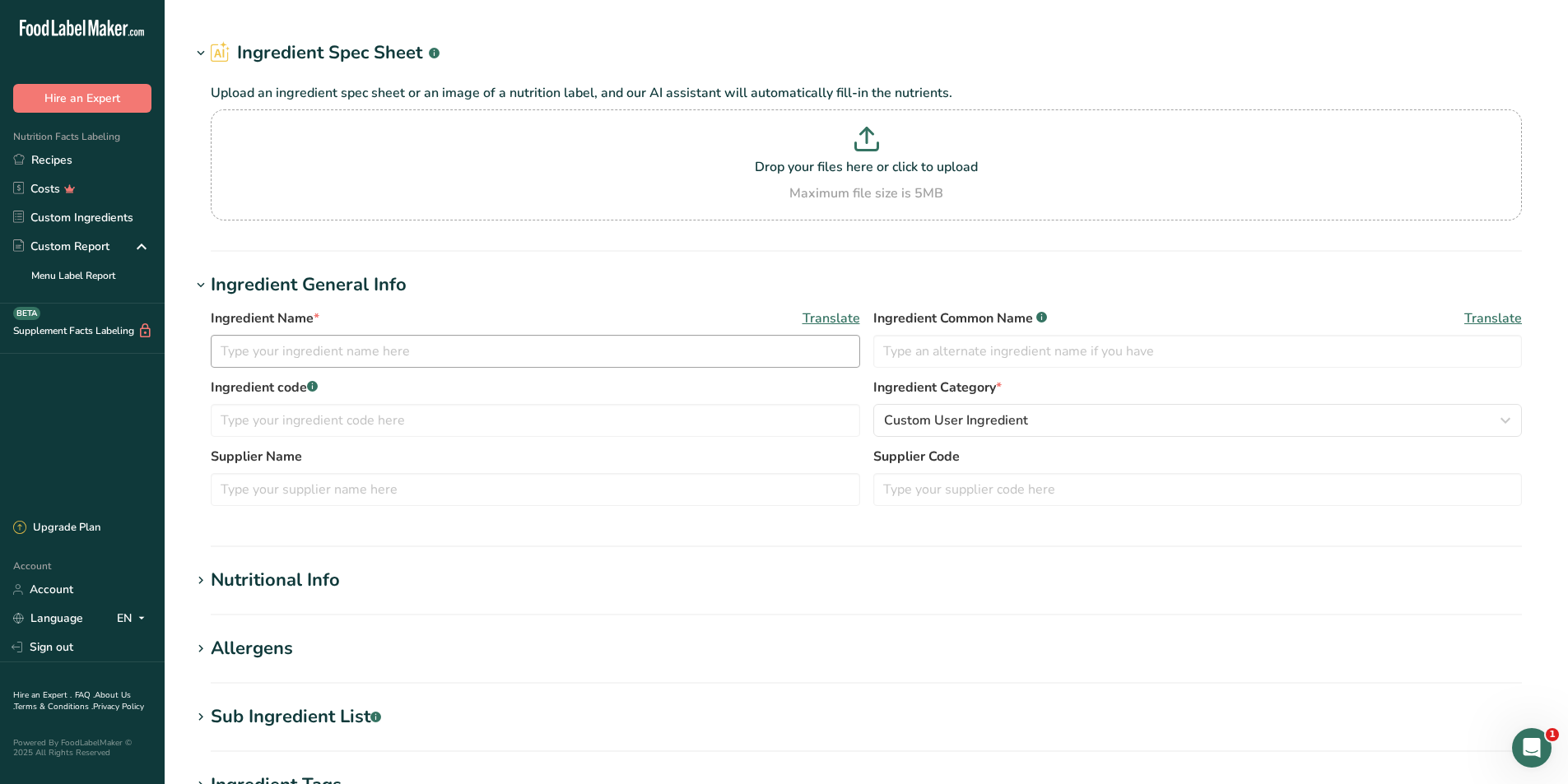
type input "Natural Lemon Flavor"
type input "Lemon"
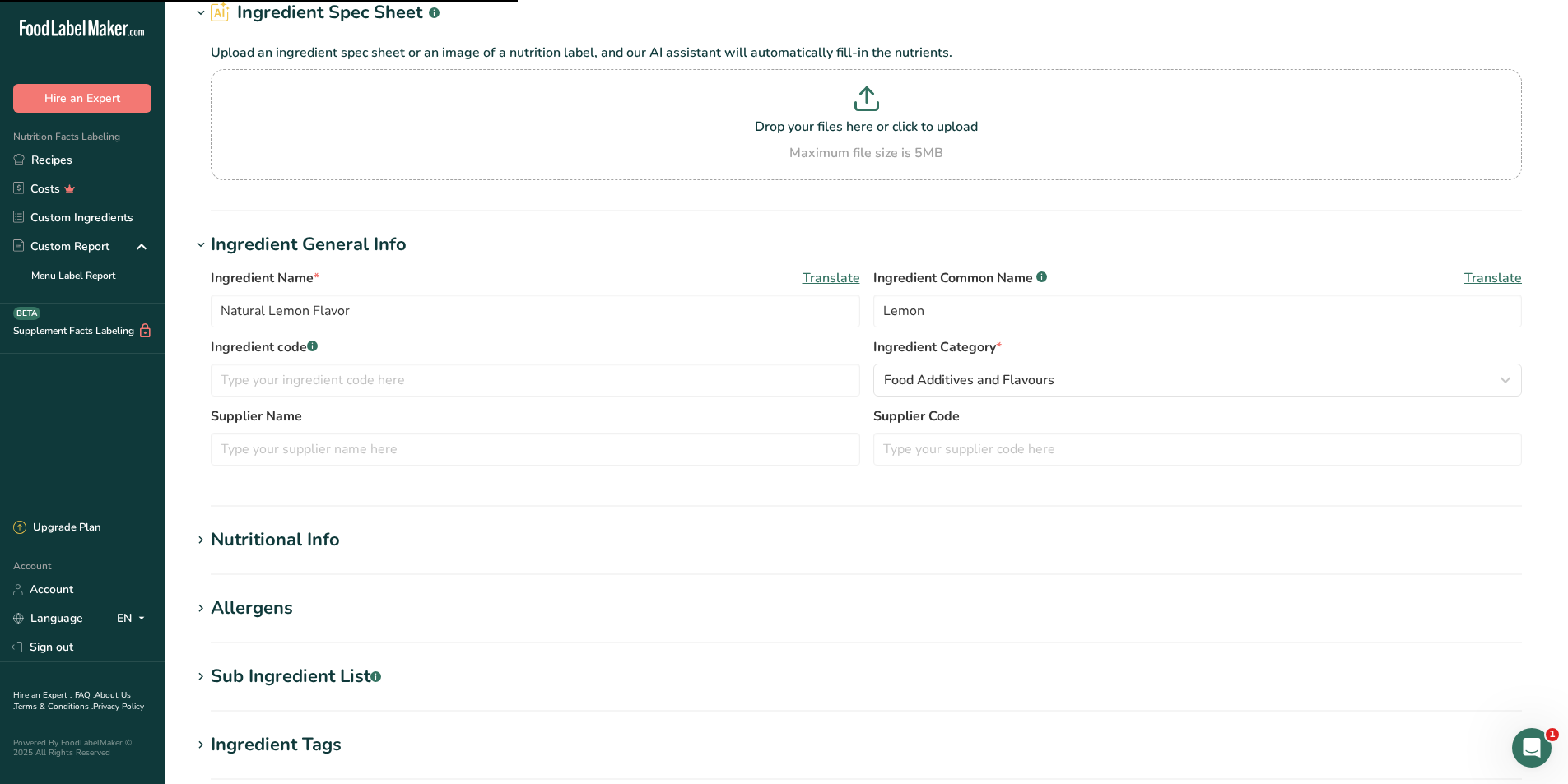
scroll to position [165, 0]
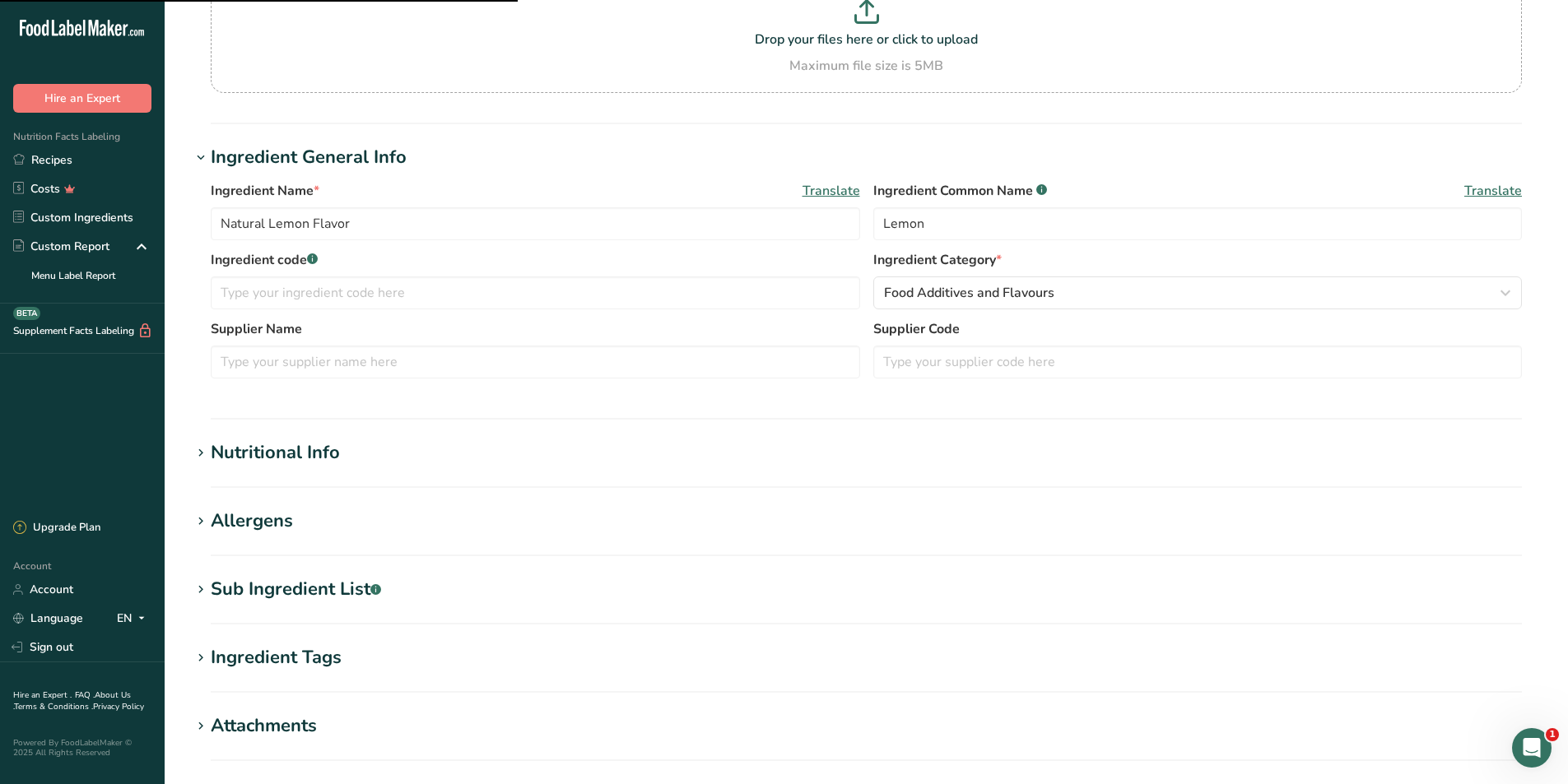
click at [200, 587] on icon at bounding box center [201, 590] width 15 height 23
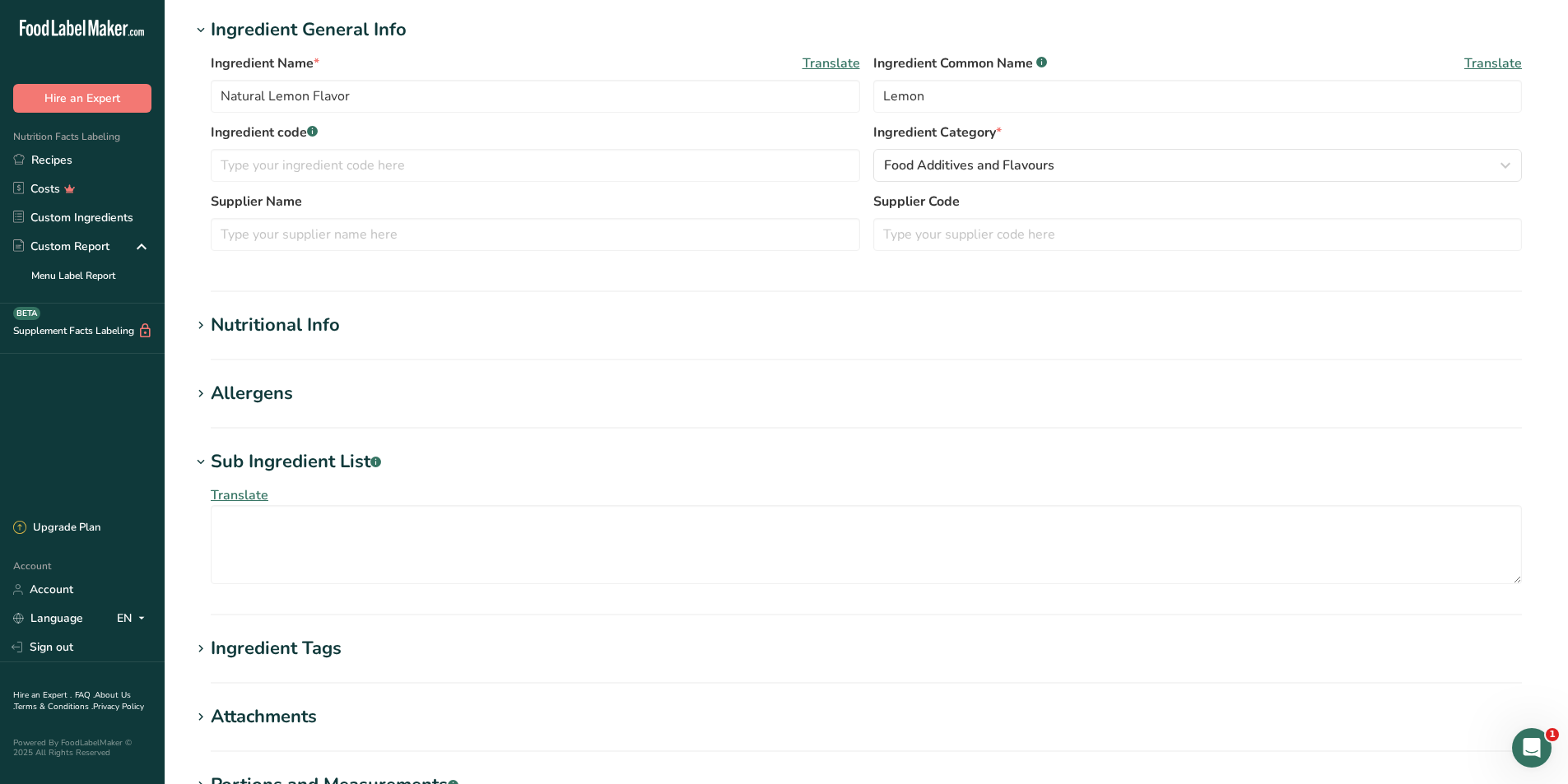
scroll to position [0, 0]
